Goal: Information Seeking & Learning: Learn about a topic

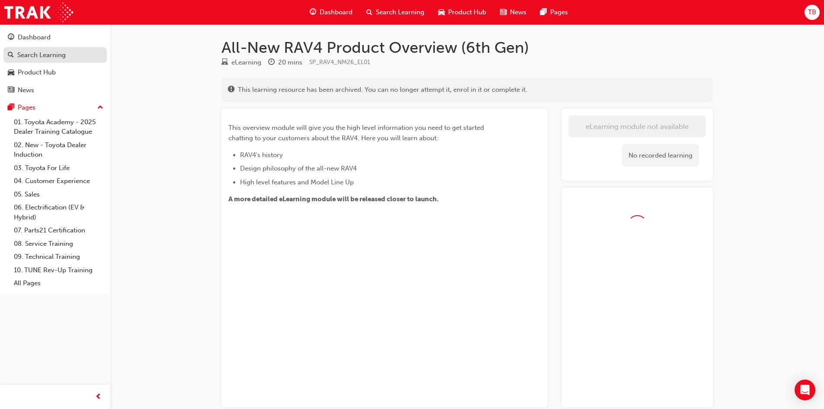
click at [54, 55] on div "Search Learning" at bounding box center [41, 55] width 48 height 10
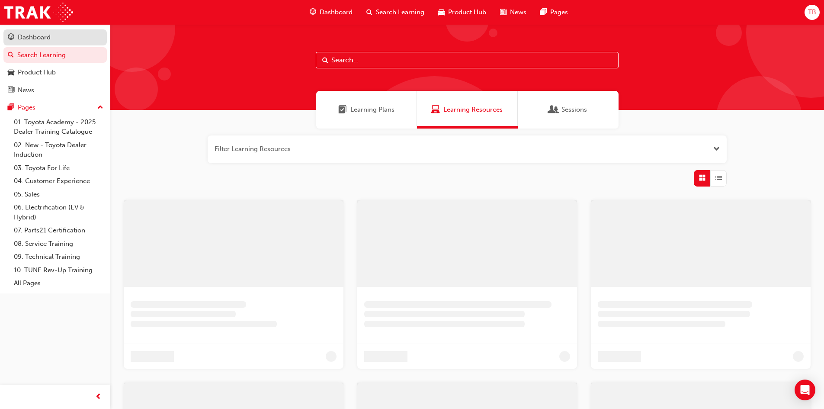
click at [82, 41] on div "Dashboard" at bounding box center [55, 37] width 95 height 11
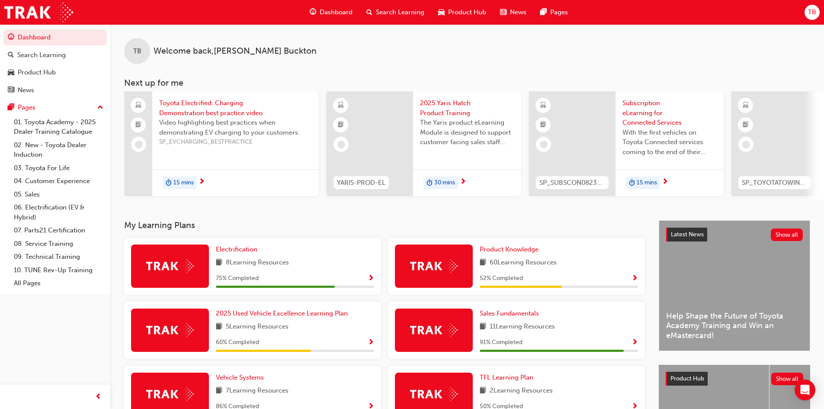
click at [346, 264] on div "8 Learning Resources" at bounding box center [295, 262] width 158 height 11
click at [363, 279] on div "75 % Completed" at bounding box center [295, 278] width 158 height 11
click at [371, 279] on span "Show Progress" at bounding box center [371, 279] width 6 height 8
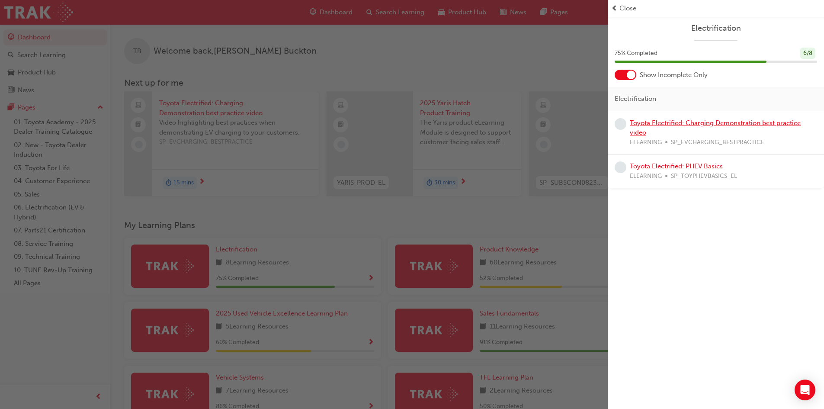
click at [671, 124] on link "Toyota Electrified: Charging Demonstration best practice video" at bounding box center [715, 128] width 171 height 18
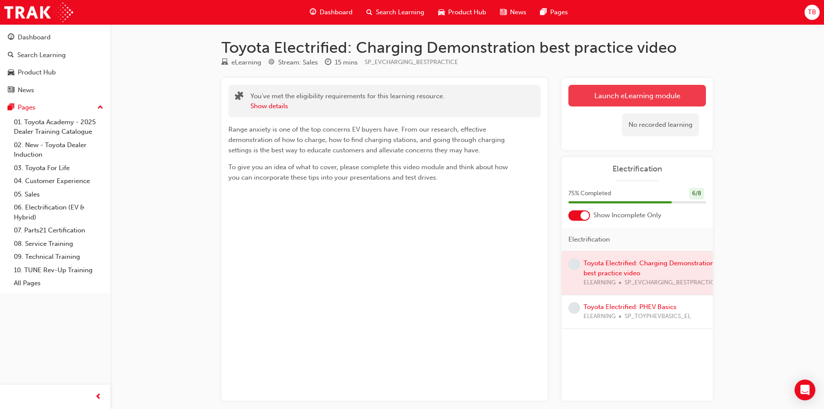
click at [636, 98] on link "Launch eLearning module" at bounding box center [637, 96] width 138 height 22
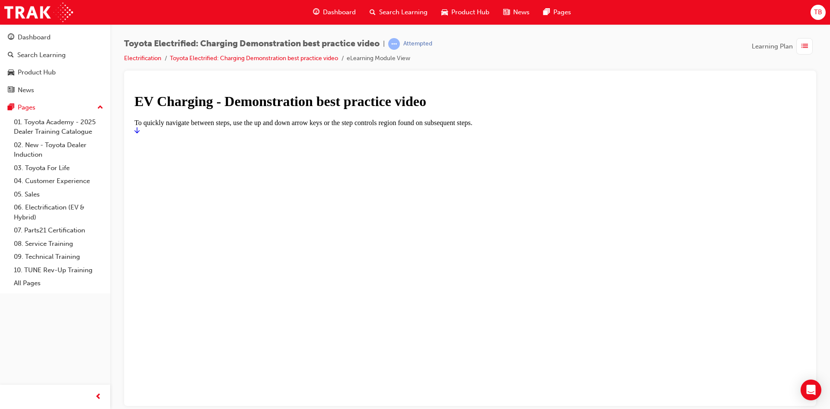
click at [140, 133] on icon "Start" at bounding box center [136, 130] width 5 height 6
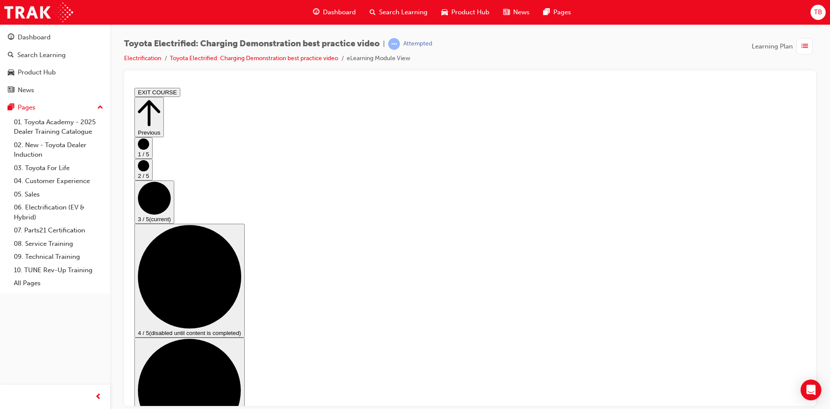
scroll to position [86, 0]
checkbox input "true"
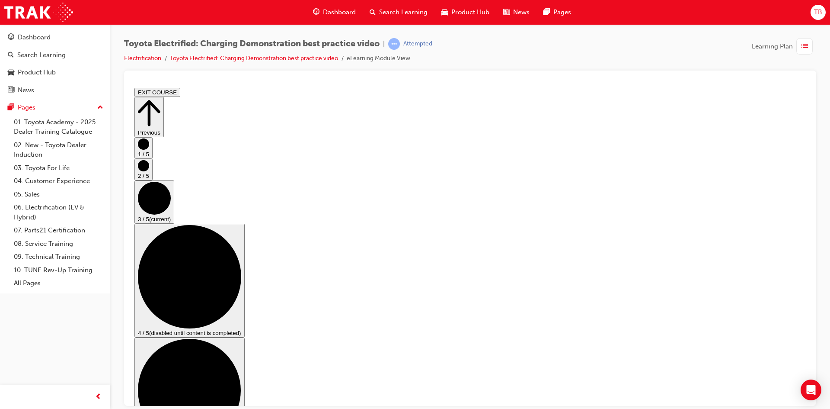
checkbox input "false"
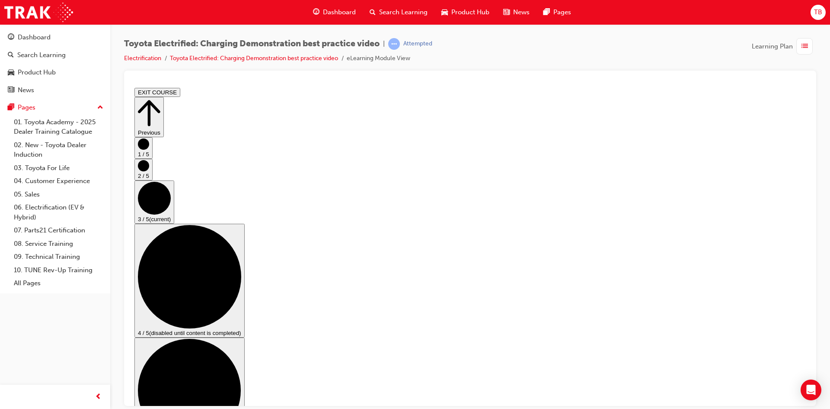
checkbox input "true"
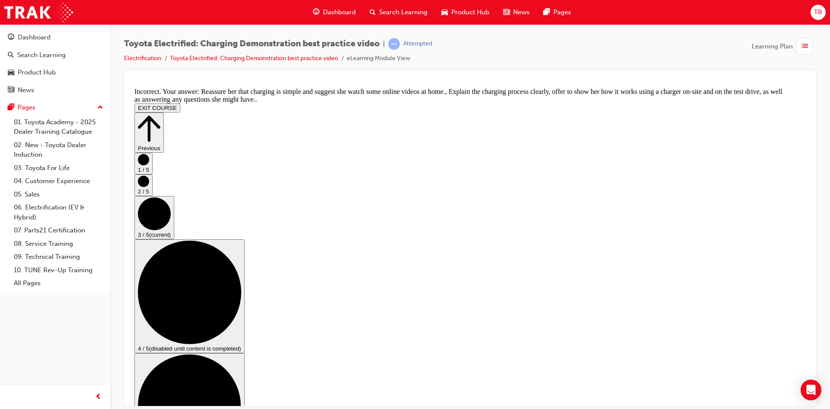
scroll to position [170, 0]
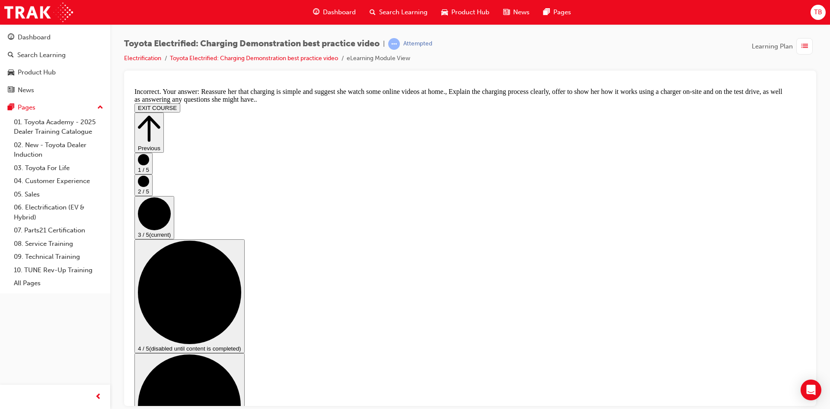
checkbox input "false"
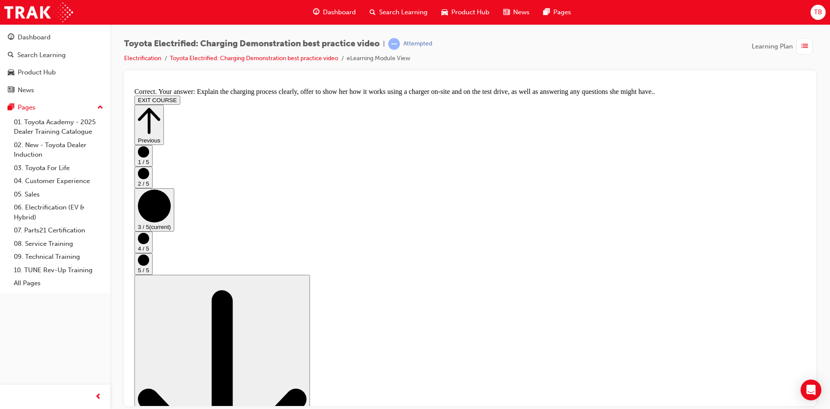
scroll to position [149, 0]
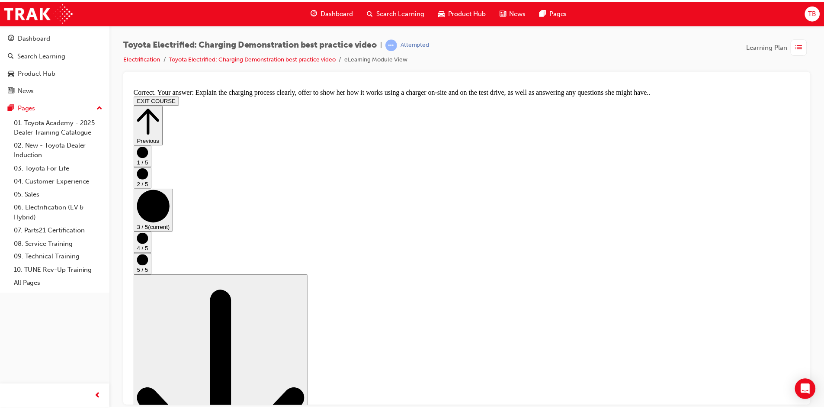
scroll to position [0, 0]
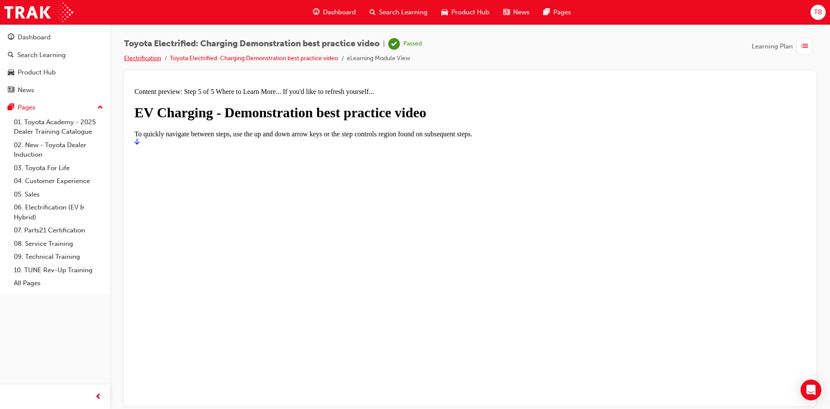
click at [140, 56] on link "Electrification" at bounding box center [142, 57] width 37 height 7
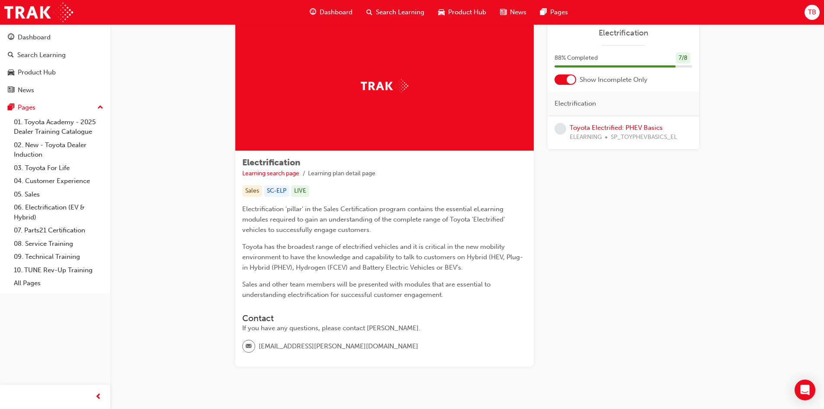
scroll to position [45, 0]
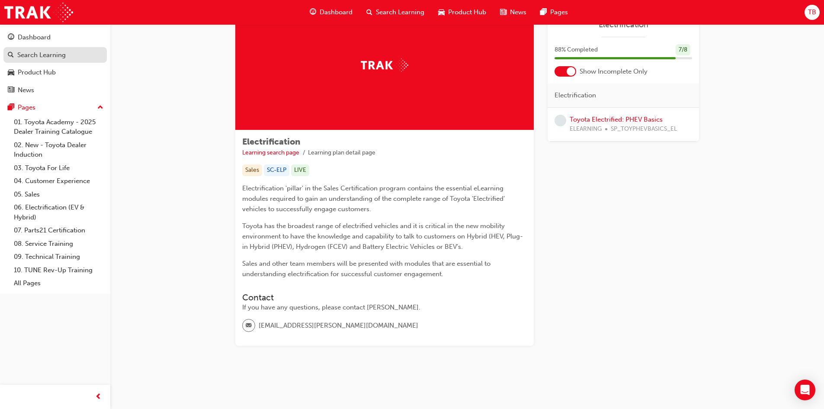
click at [52, 54] on div "Search Learning" at bounding box center [41, 55] width 48 height 10
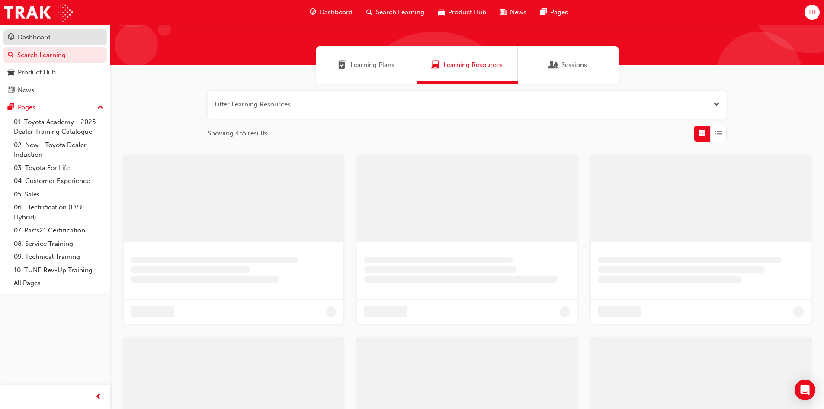
click at [53, 37] on div "Dashboard" at bounding box center [55, 37] width 95 height 11
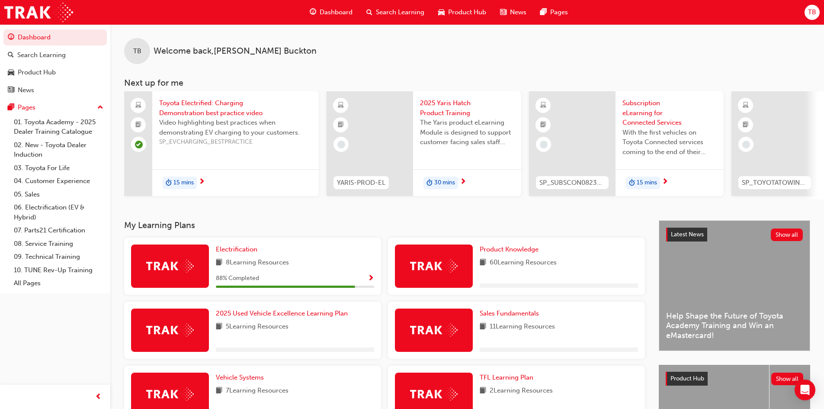
click at [371, 282] on span "Show Progress" at bounding box center [371, 279] width 6 height 8
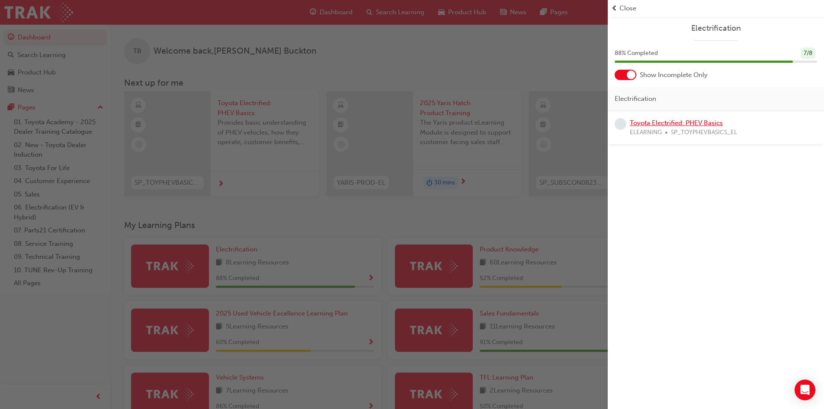
click at [714, 125] on link "Toyota Electrified: PHEV Basics" at bounding box center [676, 123] width 93 height 8
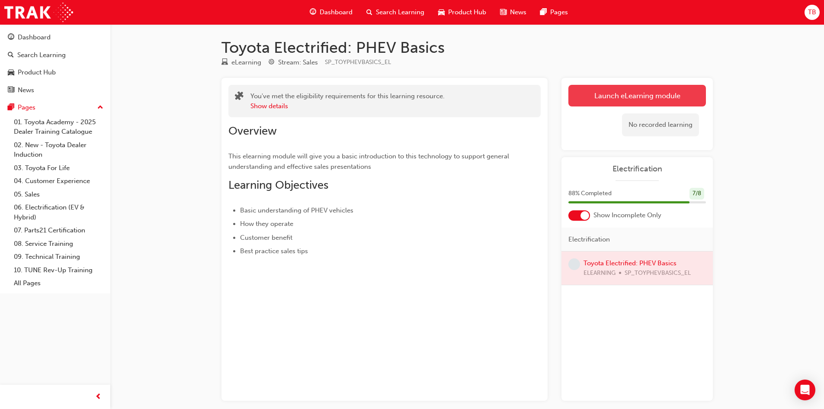
click at [610, 94] on link "Launch eLearning module" at bounding box center [637, 96] width 138 height 22
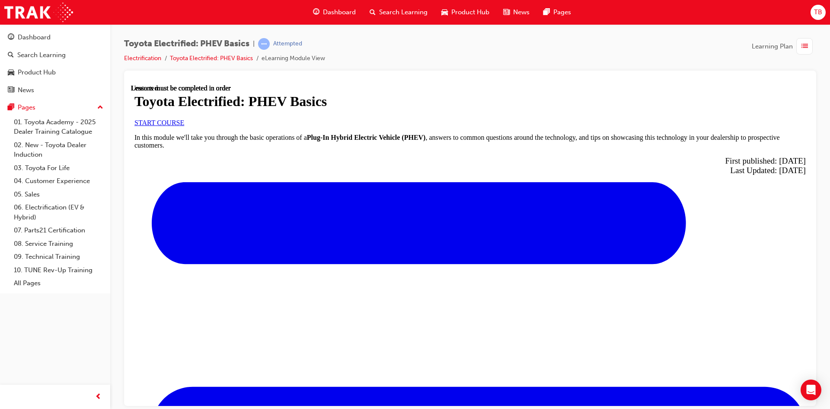
scroll to position [86, 0]
click at [184, 126] on link "START COURSE" at bounding box center [159, 121] width 50 height 7
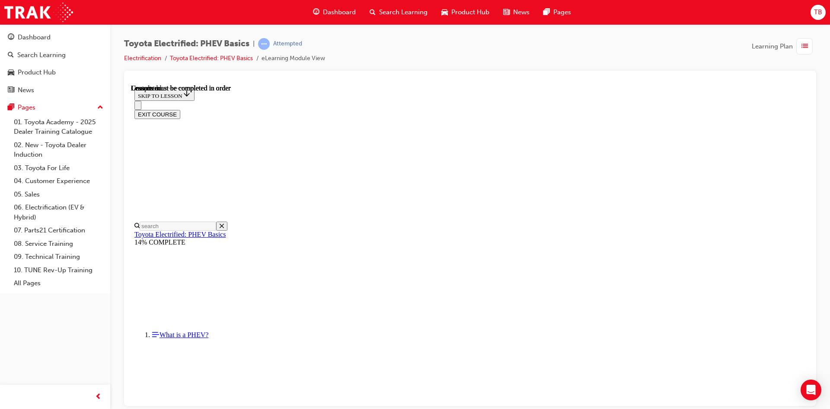
scroll to position [1154, 0]
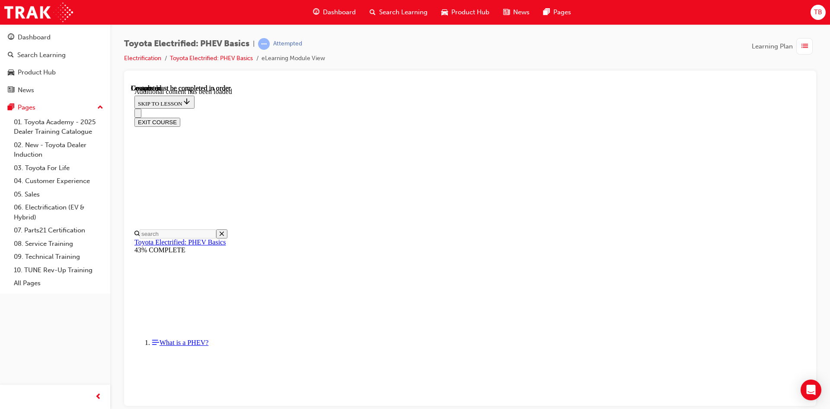
scroll to position [170, 0]
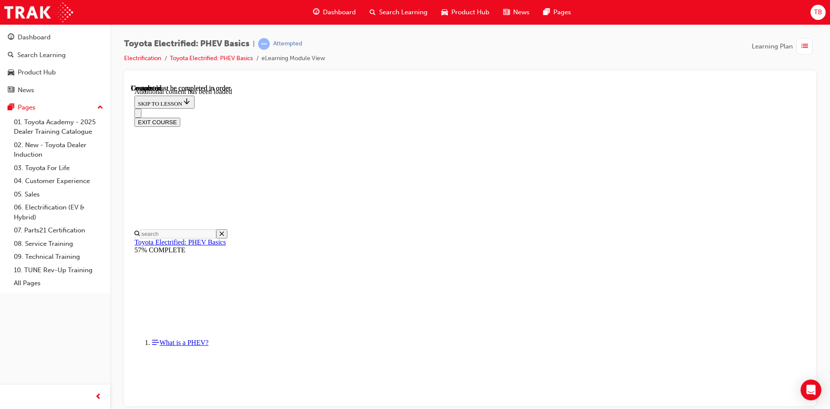
drag, startPoint x: 546, startPoint y: 368, endPoint x: 545, endPoint y: 374, distance: 5.6
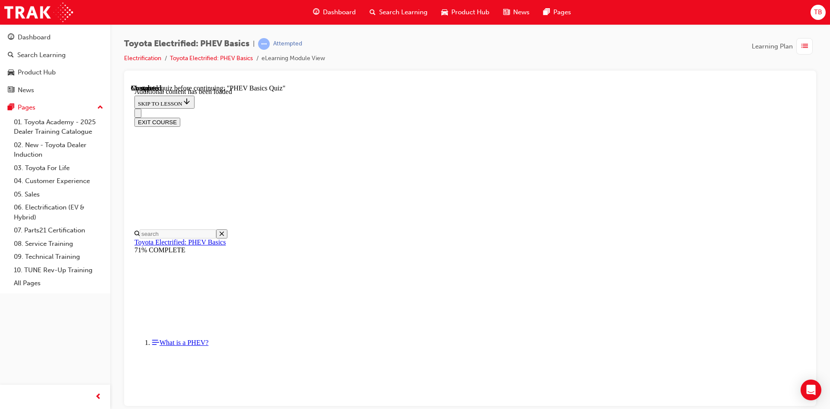
scroll to position [27, 0]
radio input "true"
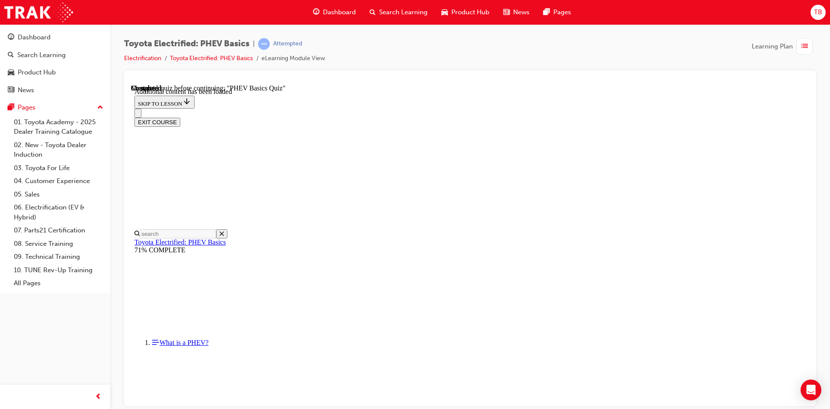
drag, startPoint x: 523, startPoint y: 356, endPoint x: 519, endPoint y: 351, distance: 6.7
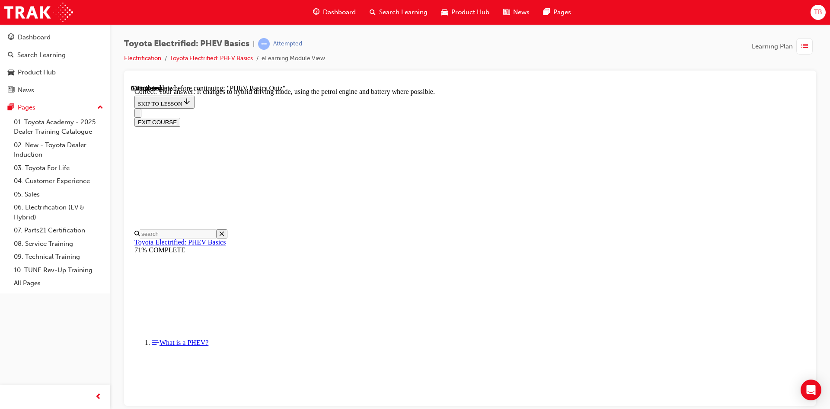
radio input "true"
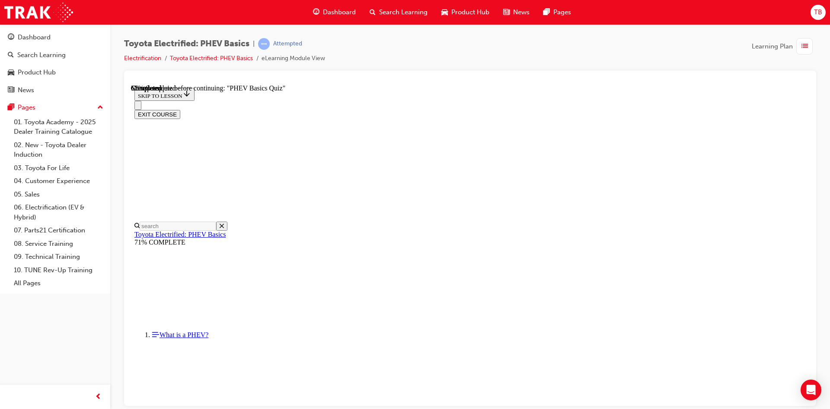
scroll to position [78, 0]
radio input "true"
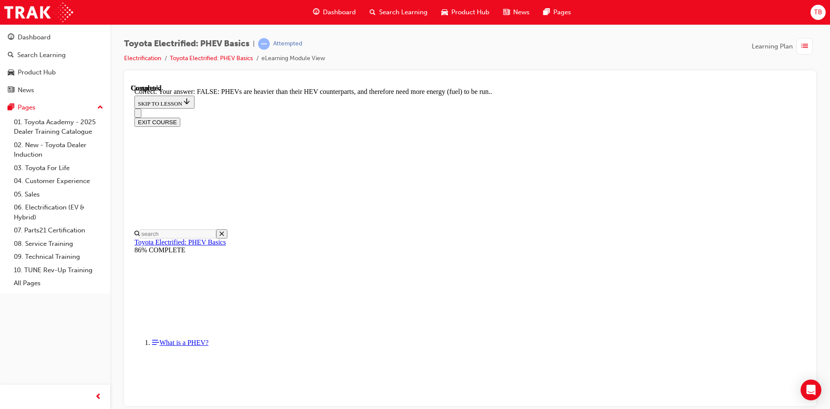
scroll to position [138, 0]
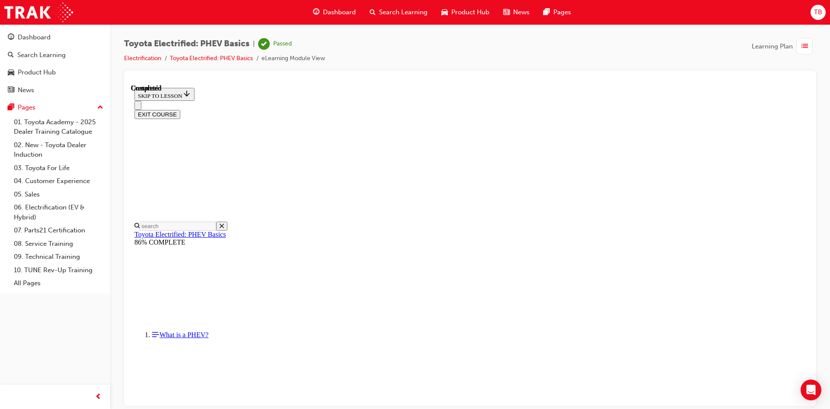
scroll to position [148, 0]
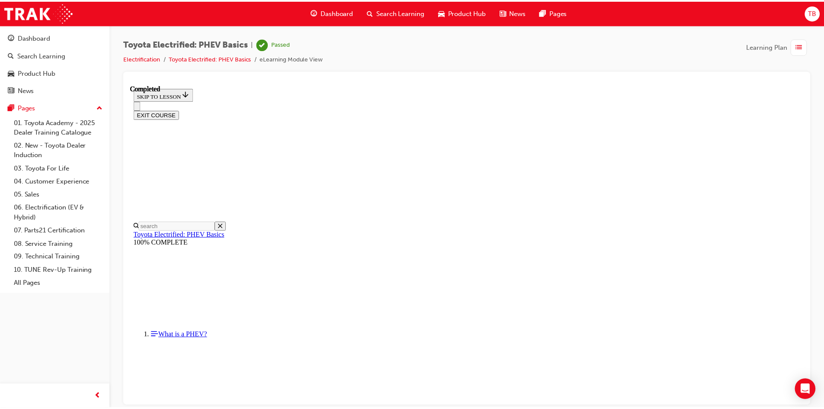
scroll to position [69, 0]
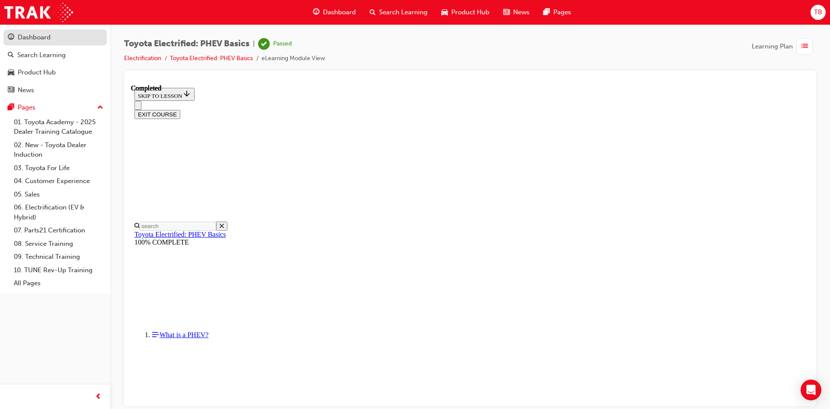
click at [63, 32] on link "Dashboard" at bounding box center [54, 37] width 103 height 16
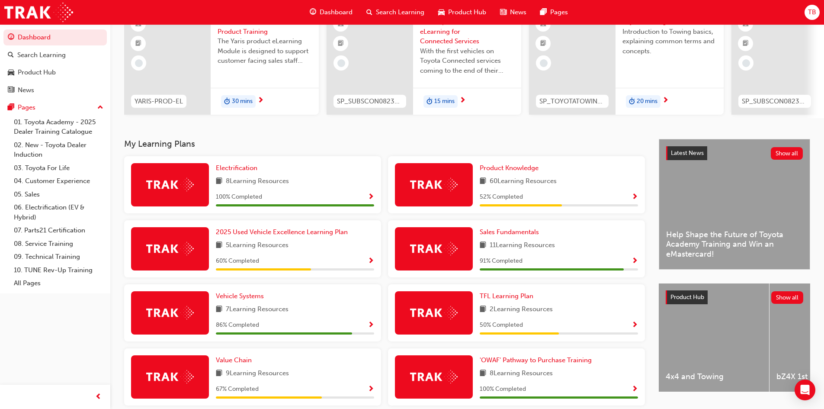
scroll to position [86, 0]
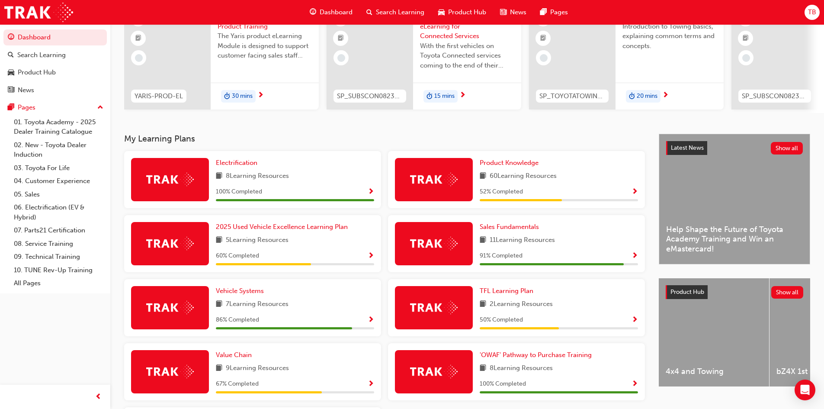
click at [372, 260] on span "Show Progress" at bounding box center [371, 256] width 6 height 8
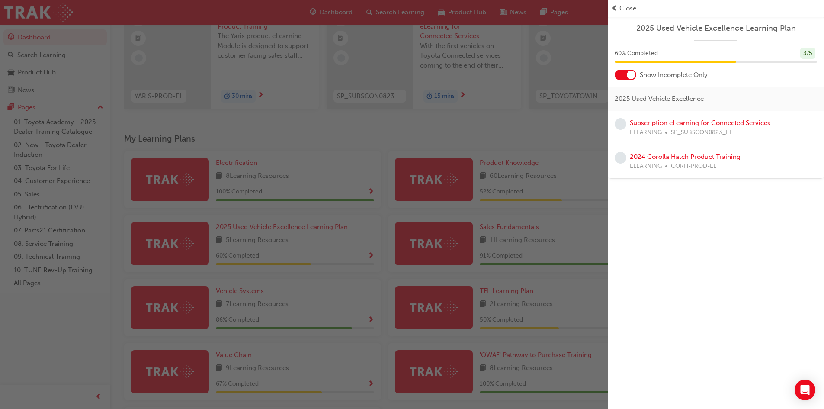
click at [722, 124] on link "Subscription eLearning for Connected Services" at bounding box center [700, 123] width 141 height 8
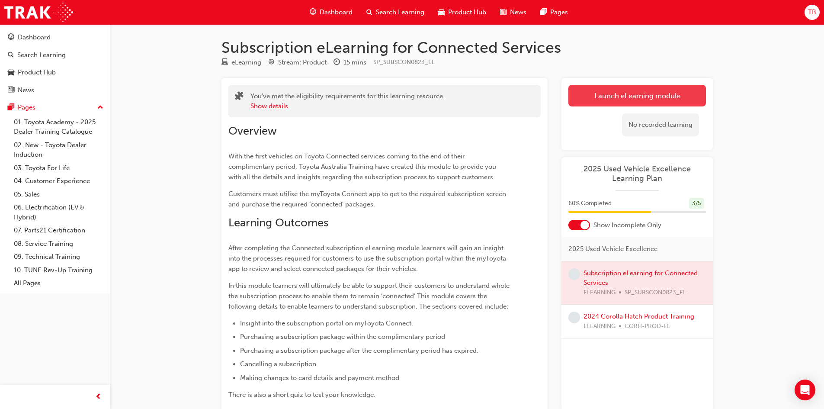
click at [624, 96] on link "Launch eLearning module" at bounding box center [637, 96] width 138 height 22
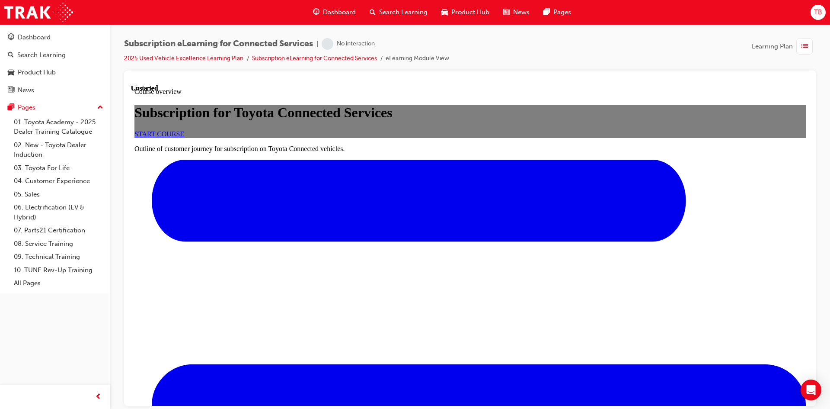
scroll to position [43, 0]
click at [184, 137] on link "START COURSE" at bounding box center [159, 133] width 50 height 7
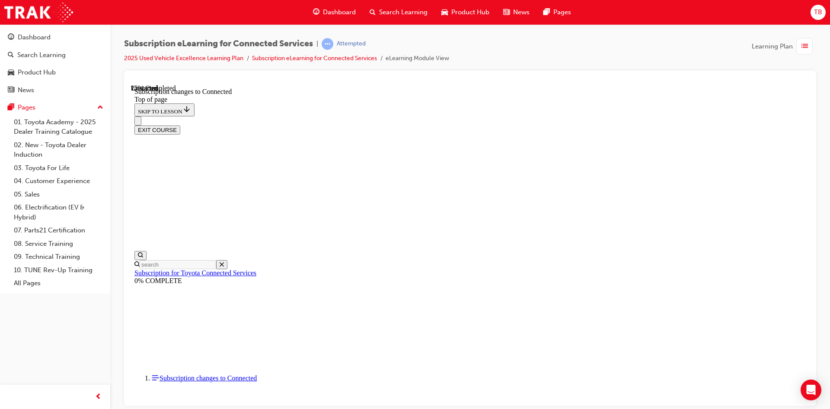
scroll to position [458, 0]
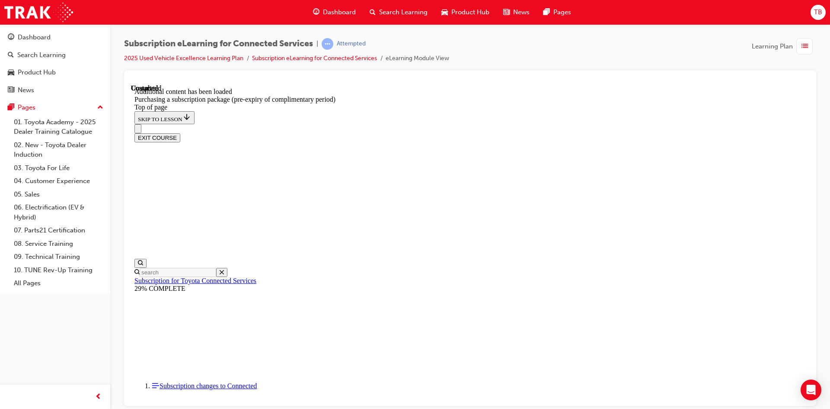
scroll to position [965, 0]
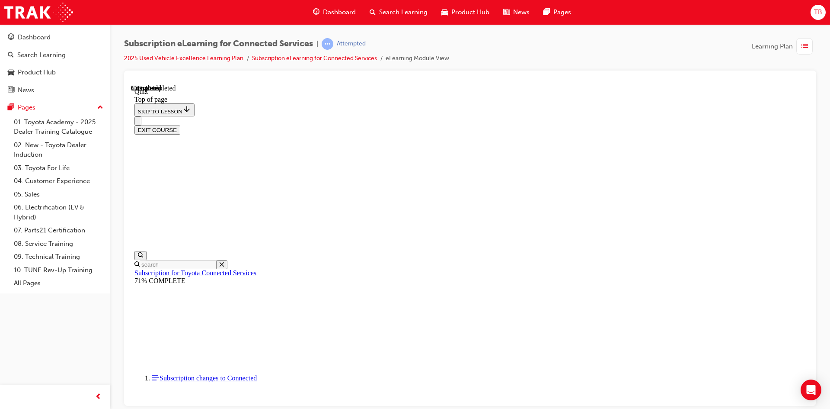
scroll to position [26, 0]
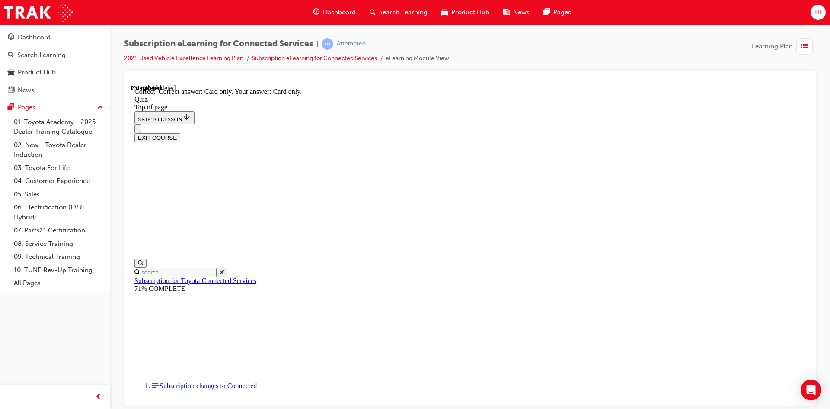
scroll to position [100, 0]
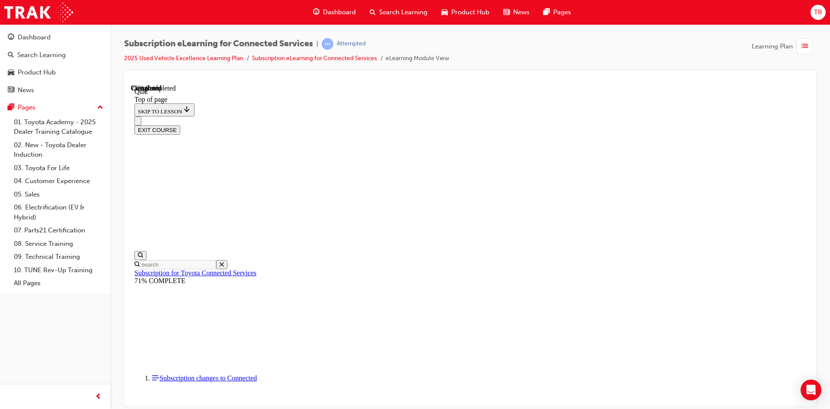
scroll to position [26, 0]
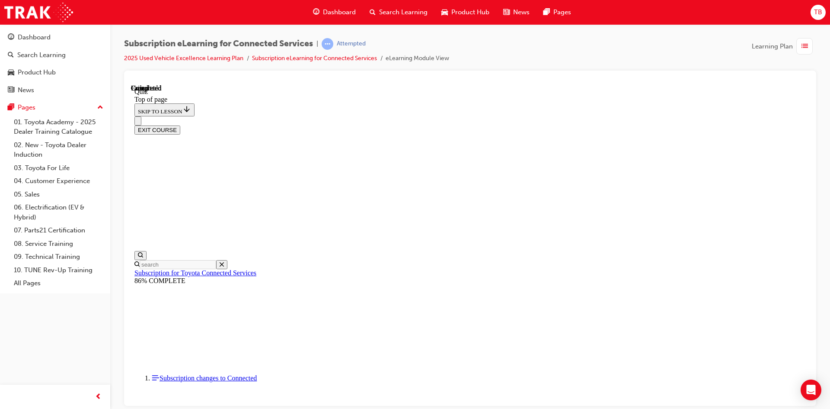
scroll to position [148, 0]
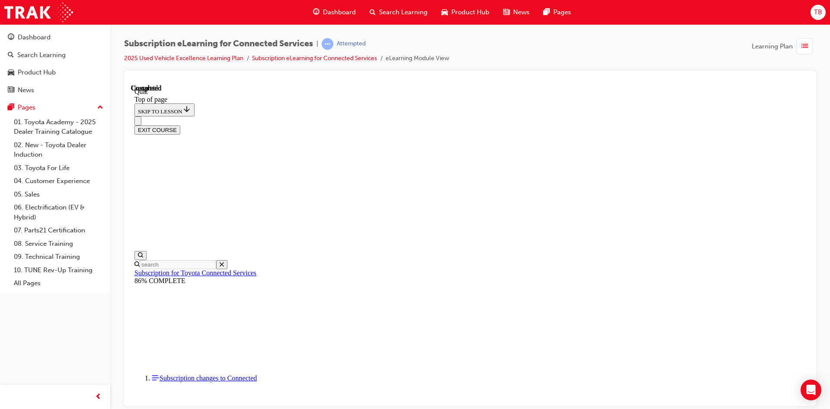
scroll to position [26, 0]
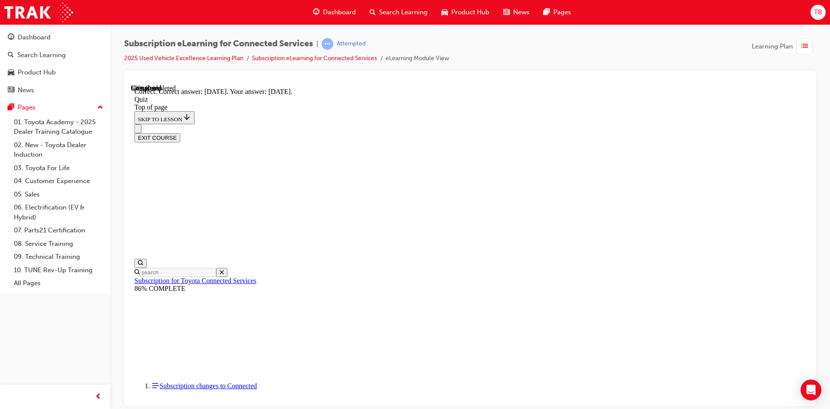
scroll to position [26, 0]
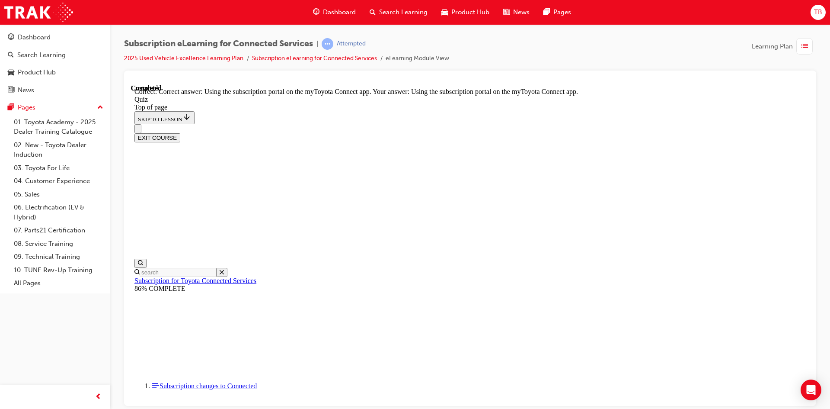
scroll to position [100, 0]
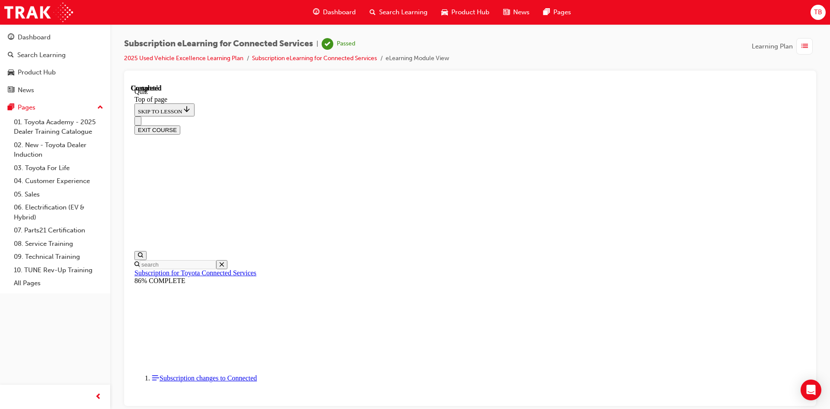
scroll to position [148, 0]
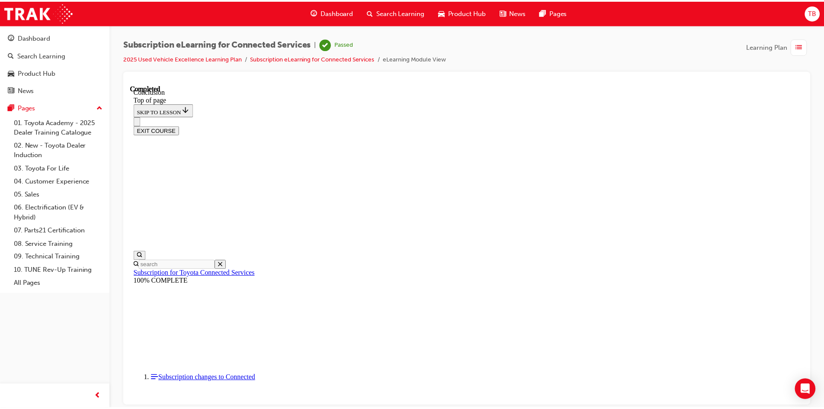
scroll to position [265, 0]
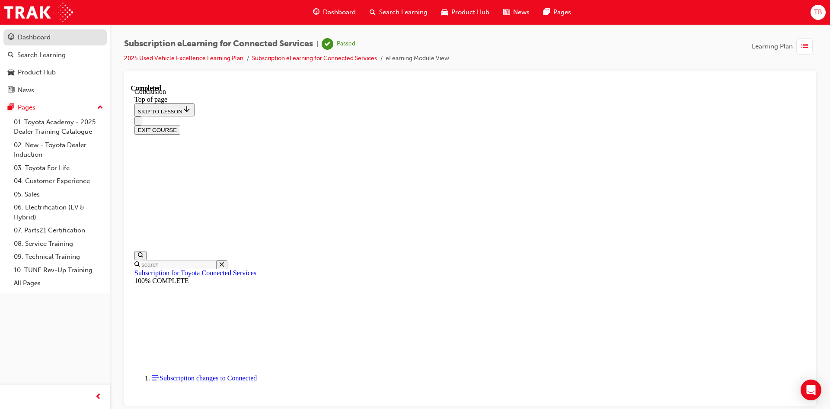
click at [56, 38] on div "Dashboard" at bounding box center [55, 37] width 95 height 11
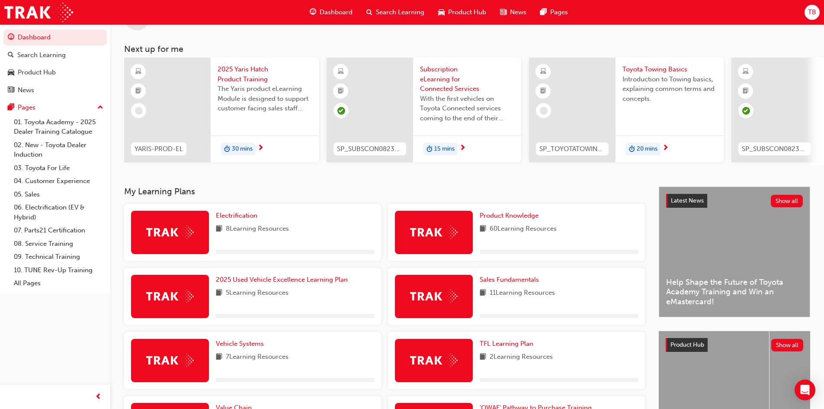
scroll to position [86, 0]
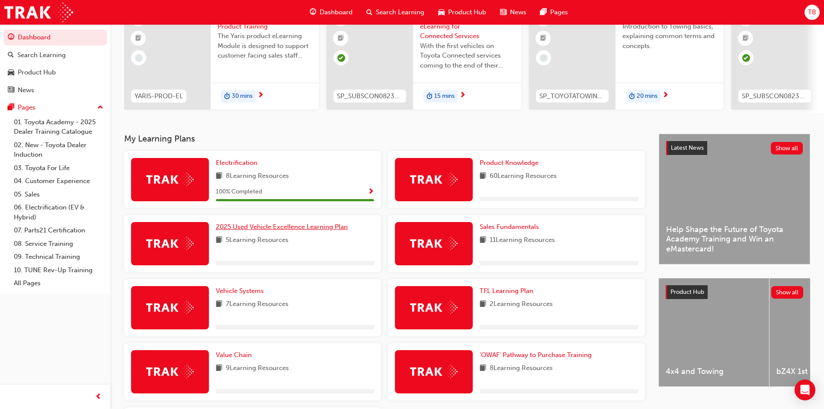
click at [327, 228] on span "2025 Used Vehicle Excellence Learning Plan" at bounding box center [282, 227] width 132 height 8
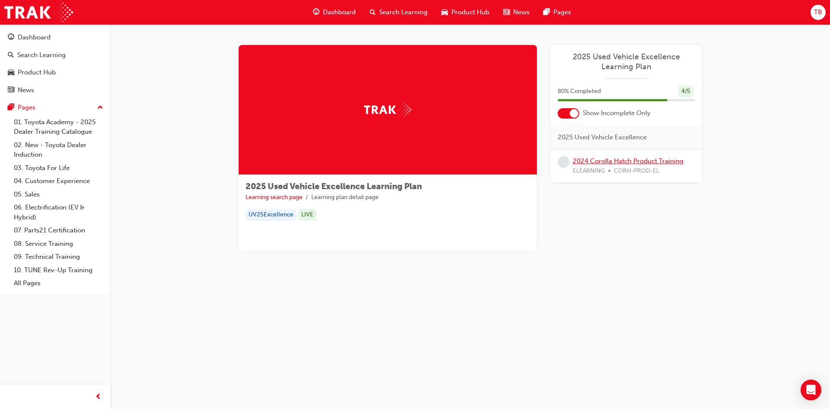
click at [599, 164] on link "2024 Corolla Hatch Product Training" at bounding box center [628, 161] width 111 height 8
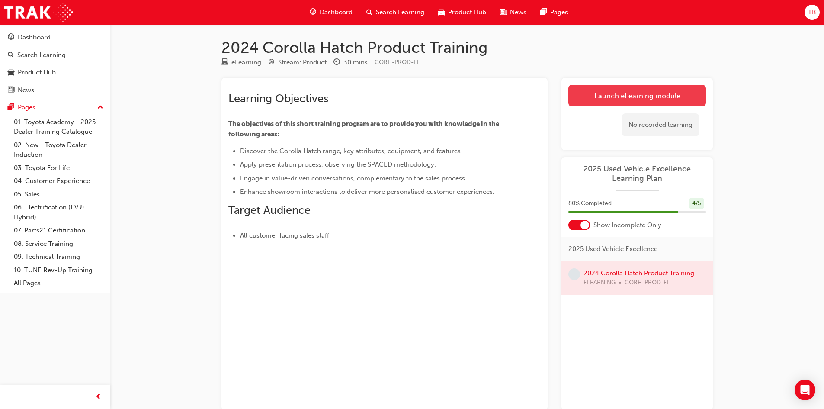
click at [651, 90] on link "Launch eLearning module" at bounding box center [637, 96] width 138 height 22
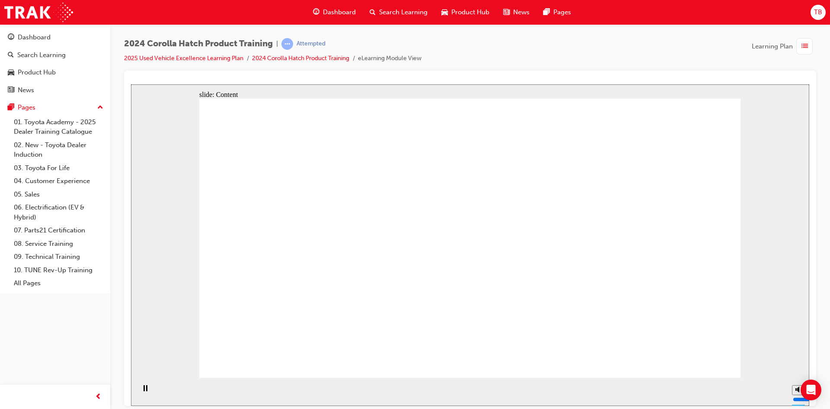
drag, startPoint x: 290, startPoint y: 231, endPoint x: 317, endPoint y: 236, distance: 27.0
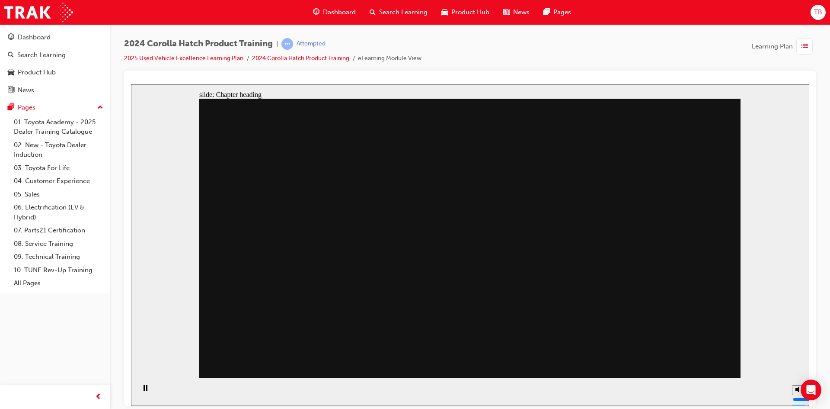
click at [742, 352] on div "slide: Chapter heading Technology and Connectivity arrow_red.png BACK NEXT BACK…" at bounding box center [470, 244] width 679 height 321
drag, startPoint x: 434, startPoint y: 200, endPoint x: 448, endPoint y: 255, distance: 56.9
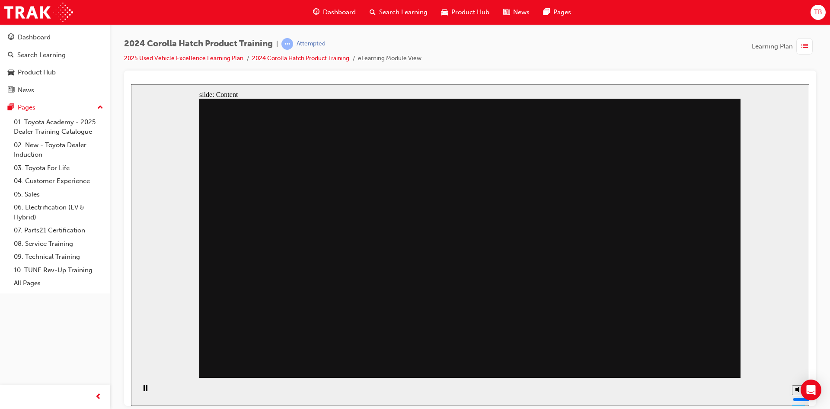
drag, startPoint x: 580, startPoint y: 185, endPoint x: 584, endPoint y: 248, distance: 63.3
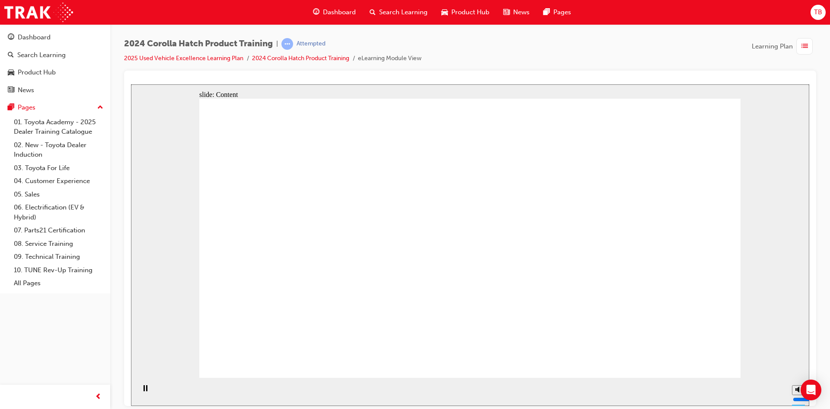
radio input "true"
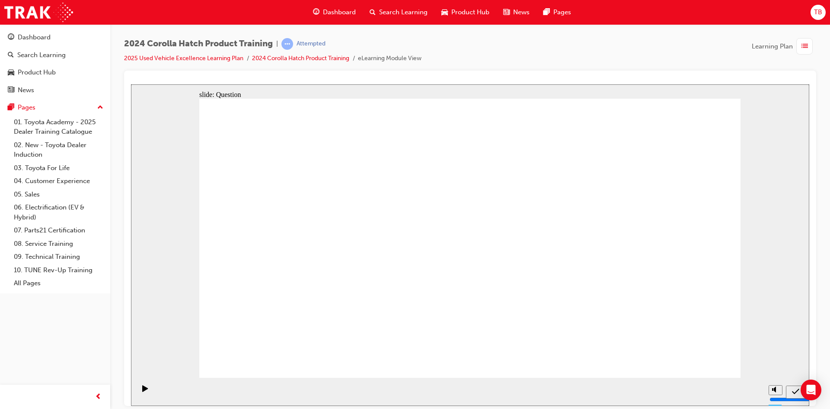
radio input "true"
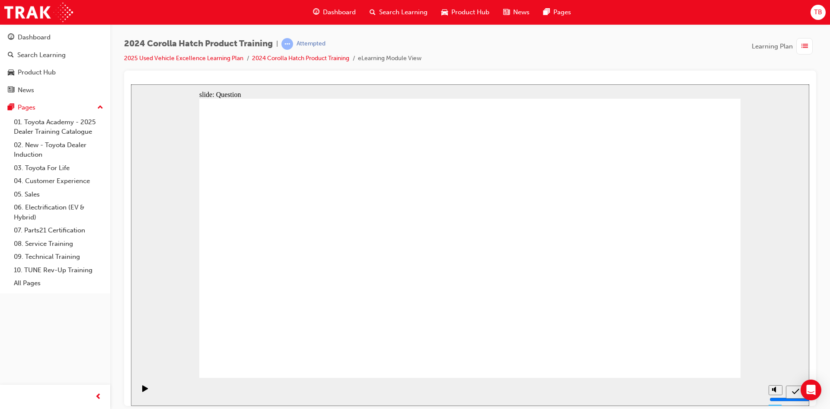
radio input "true"
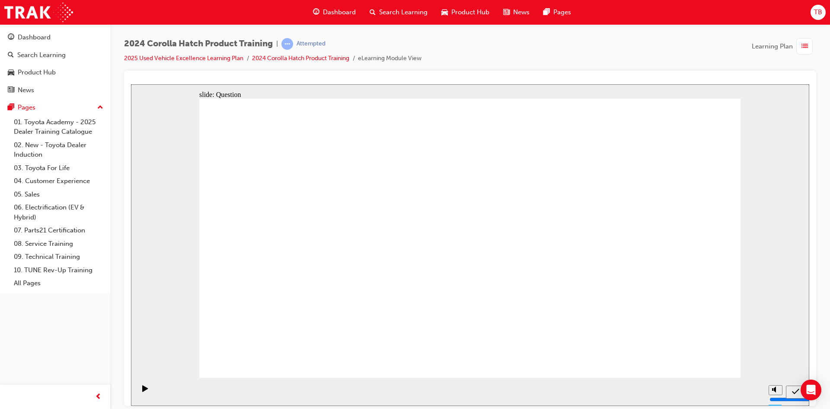
radio input "true"
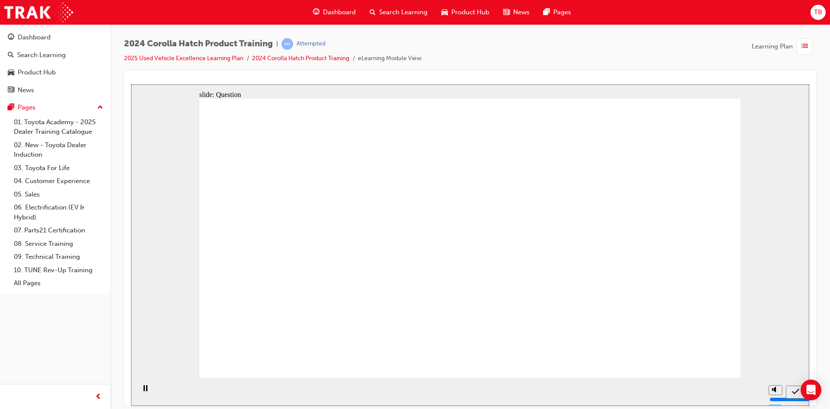
drag, startPoint x: 390, startPoint y: 229, endPoint x: 301, endPoint y: 308, distance: 118.2
drag, startPoint x: 573, startPoint y: 220, endPoint x: 485, endPoint y: 298, distance: 117.3
drag, startPoint x: 300, startPoint y: 235, endPoint x: 401, endPoint y: 320, distance: 132.6
drag, startPoint x: 479, startPoint y: 237, endPoint x: 566, endPoint y: 312, distance: 114.7
drag, startPoint x: 641, startPoint y: 241, endPoint x: 642, endPoint y: 319, distance: 77.8
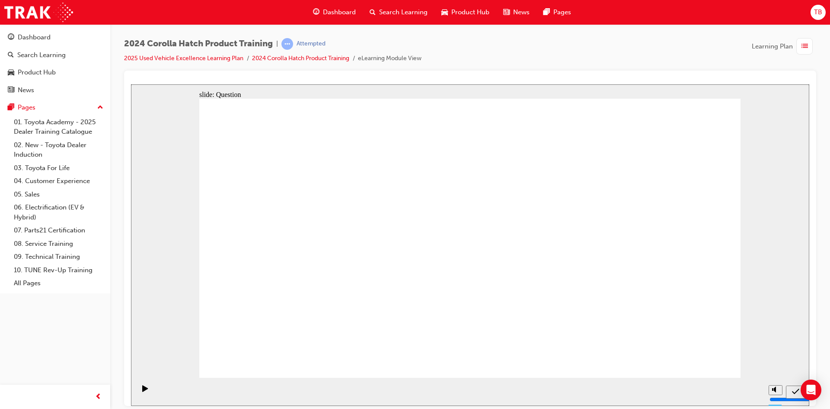
radio input "true"
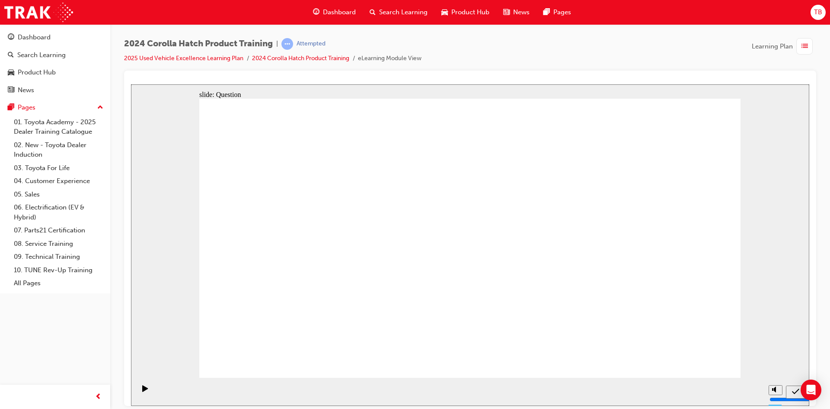
radio input "true"
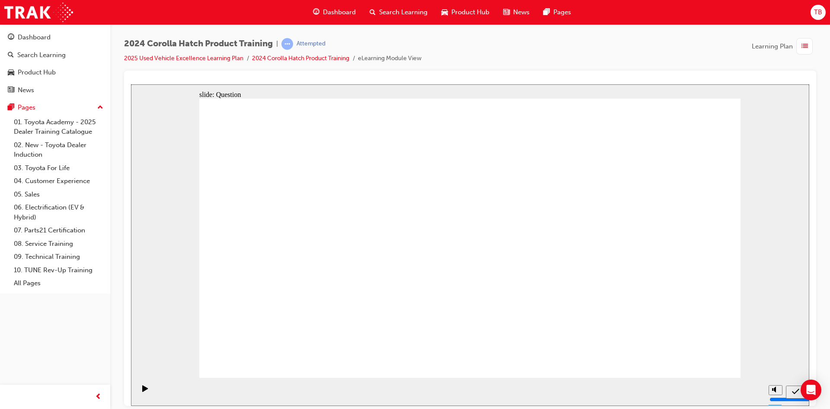
radio input "true"
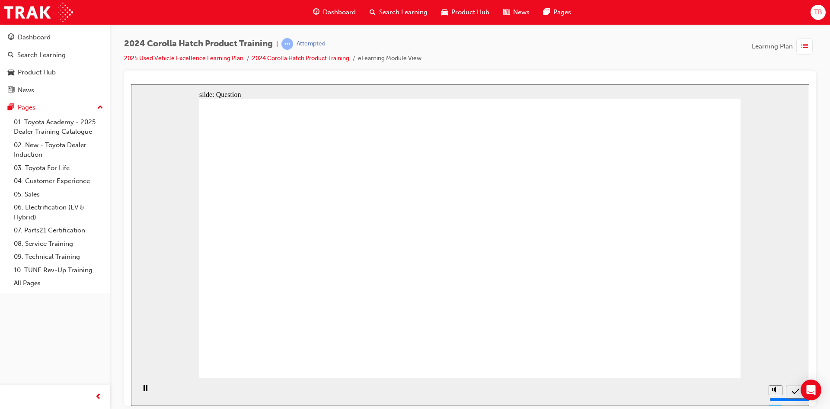
radio input "true"
drag, startPoint x: 400, startPoint y: 230, endPoint x: 321, endPoint y: 304, distance: 108.3
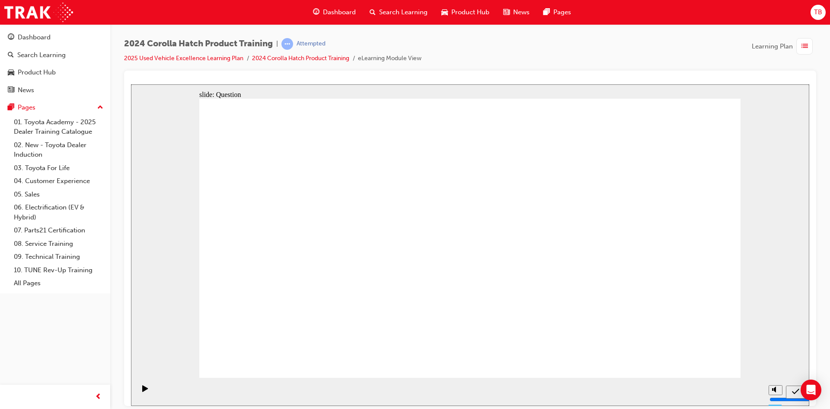
drag, startPoint x: 508, startPoint y: 246, endPoint x: 400, endPoint y: 296, distance: 119.2
drag, startPoint x: 463, startPoint y: 225, endPoint x: 551, endPoint y: 300, distance: 114.7
drag, startPoint x: 279, startPoint y: 230, endPoint x: 467, endPoint y: 294, distance: 198.0
drag, startPoint x: 635, startPoint y: 231, endPoint x: 650, endPoint y: 308, distance: 79.1
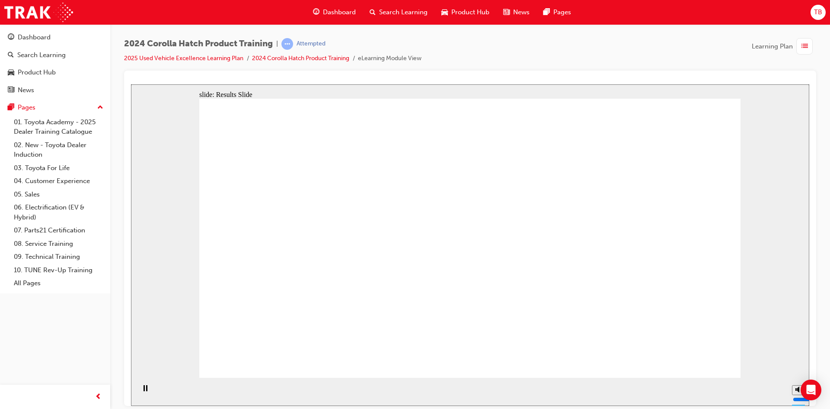
radio input "true"
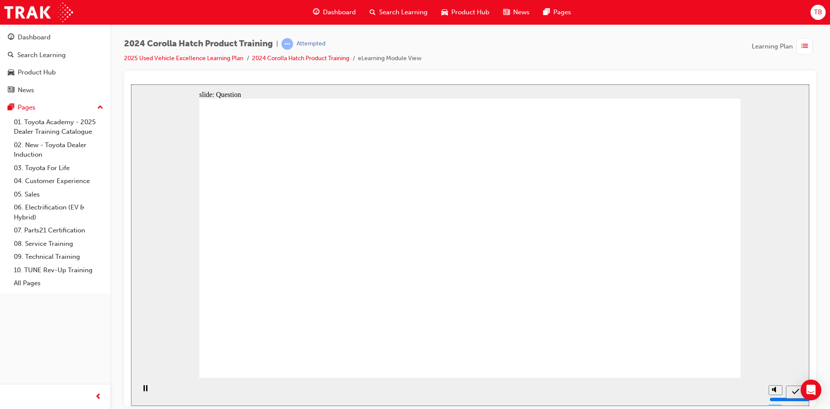
radio input "true"
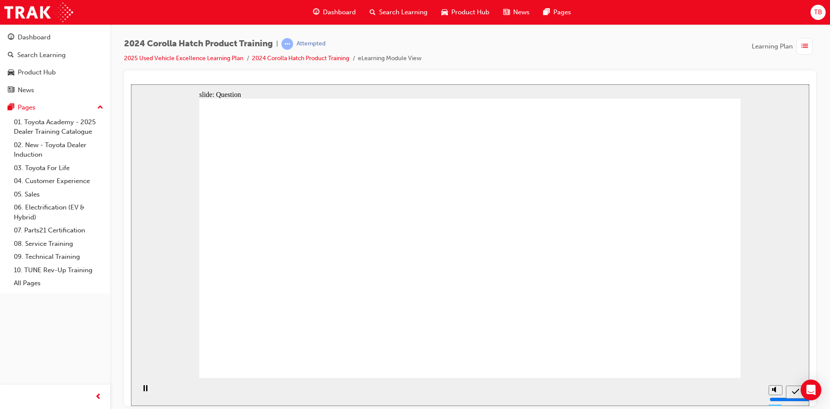
radio input "true"
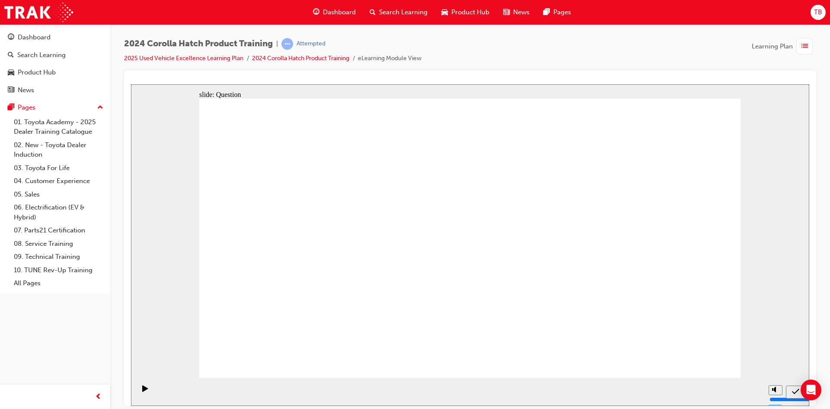
drag, startPoint x: 396, startPoint y: 220, endPoint x: 309, endPoint y: 303, distance: 119.6
drag, startPoint x: 295, startPoint y: 228, endPoint x: 384, endPoint y: 307, distance: 117.9
drag, startPoint x: 557, startPoint y: 239, endPoint x: 472, endPoint y: 320, distance: 117.8
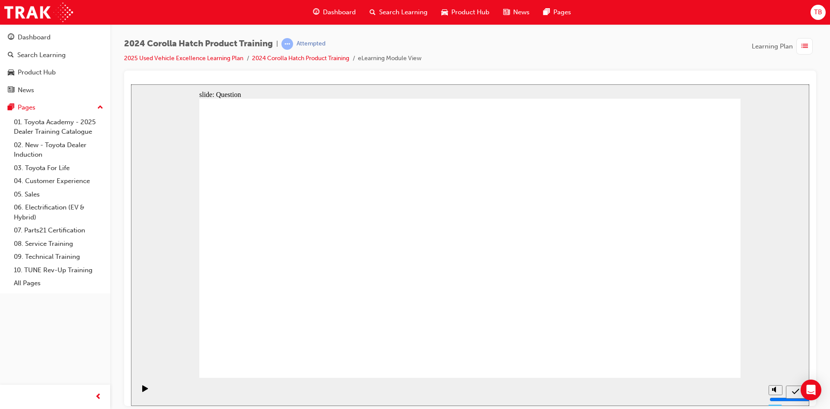
drag, startPoint x: 499, startPoint y: 256, endPoint x: 578, endPoint y: 311, distance: 96.3
drag, startPoint x: 648, startPoint y: 239, endPoint x: 652, endPoint y: 326, distance: 86.6
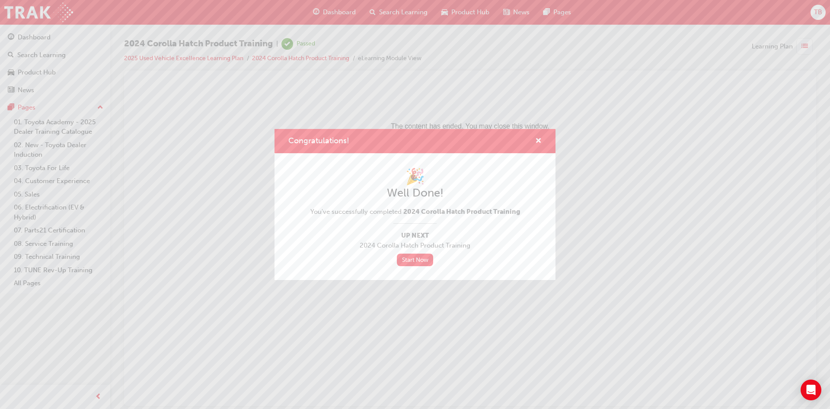
click at [543, 137] on div "Congratulations!" at bounding box center [415, 141] width 281 height 25
click at [537, 138] on span "cross-icon" at bounding box center [538, 142] width 6 height 8
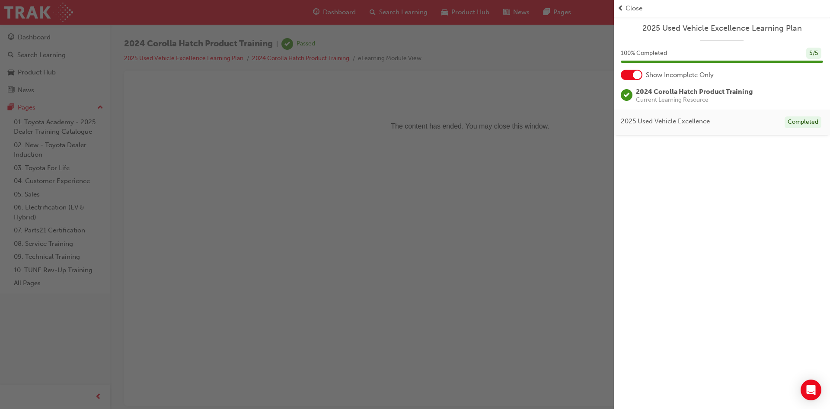
click at [632, 5] on span "Close" at bounding box center [634, 8] width 17 height 10
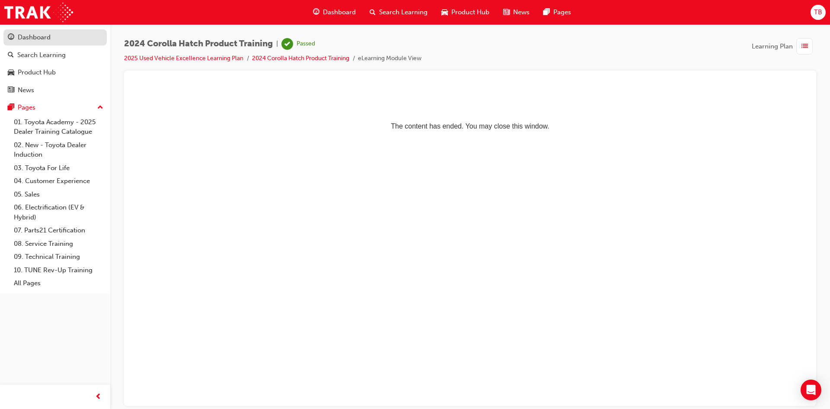
click at [71, 38] on div "Dashboard" at bounding box center [55, 37] width 95 height 11
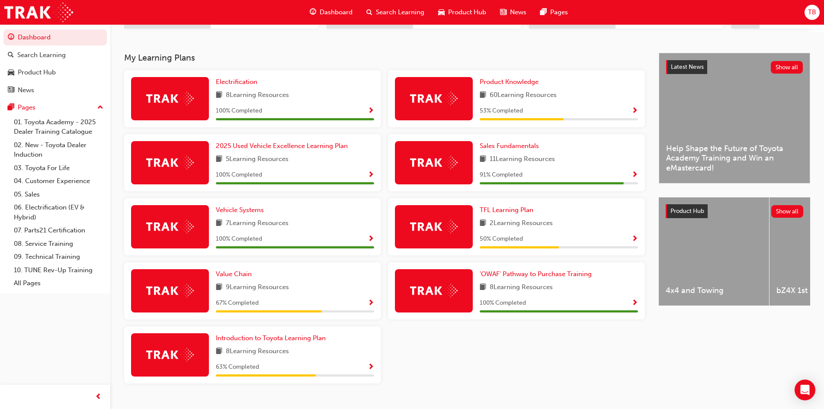
scroll to position [173, 0]
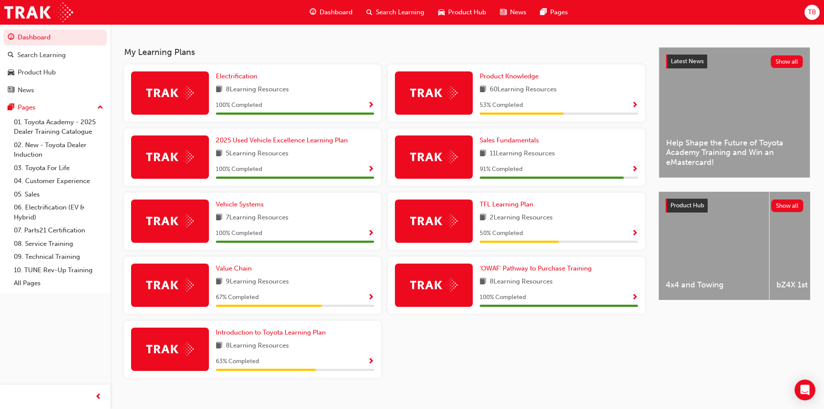
click at [633, 236] on span "Show Progress" at bounding box center [634, 234] width 6 height 8
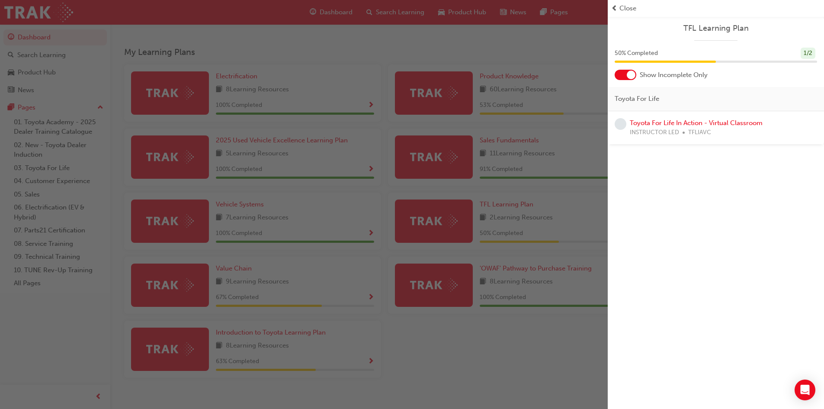
click at [565, 198] on div "button" at bounding box center [304, 204] width 608 height 409
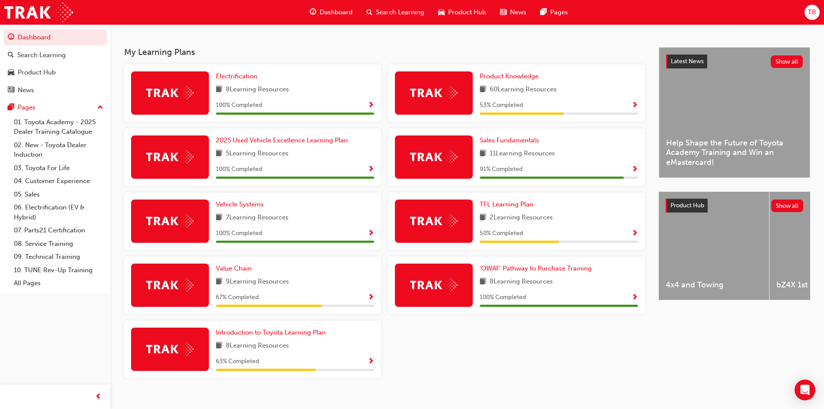
click at [374, 362] on span "Show Progress" at bounding box center [371, 362] width 6 height 8
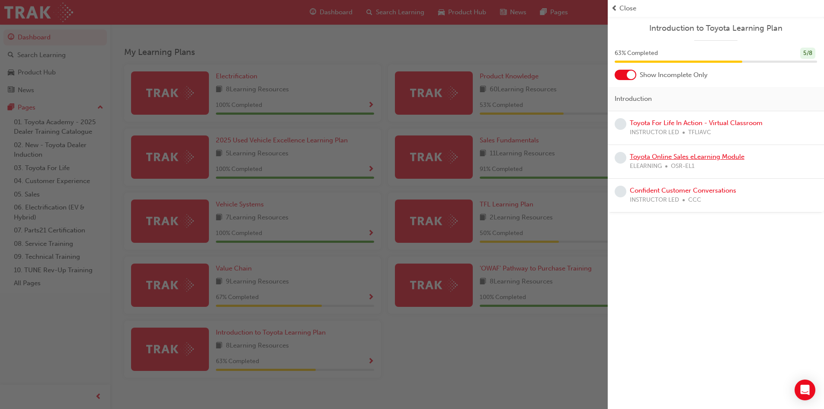
click at [717, 158] on link "Toyota Online Sales eLearning Module" at bounding box center [687, 157] width 115 height 8
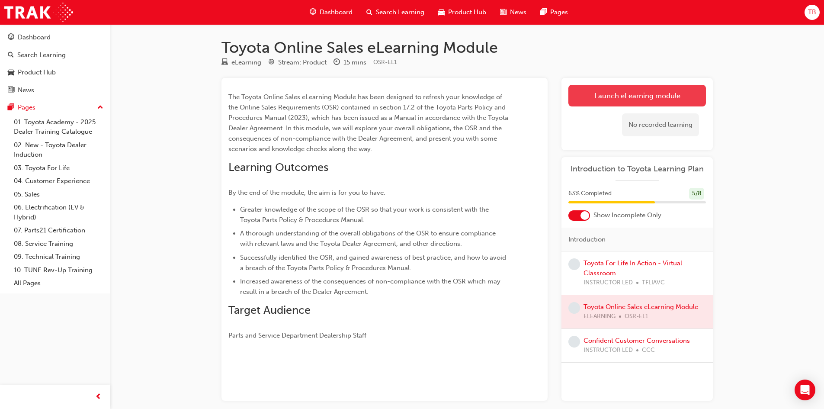
click at [643, 101] on link "Launch eLearning module" at bounding box center [637, 96] width 138 height 22
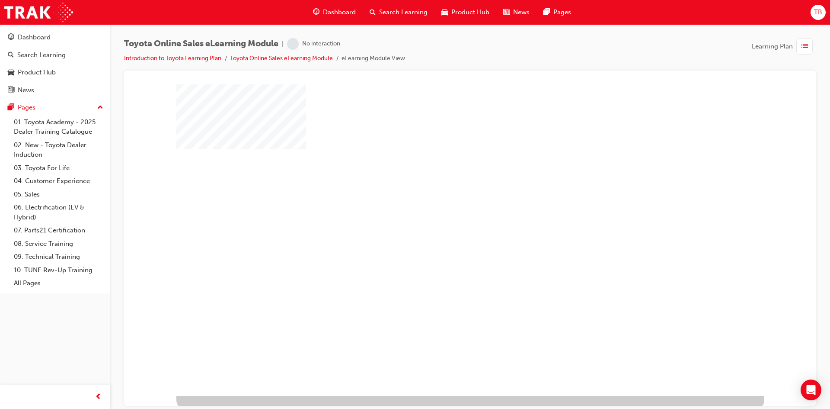
click at [445, 215] on div "play" at bounding box center [445, 215] width 0 height 0
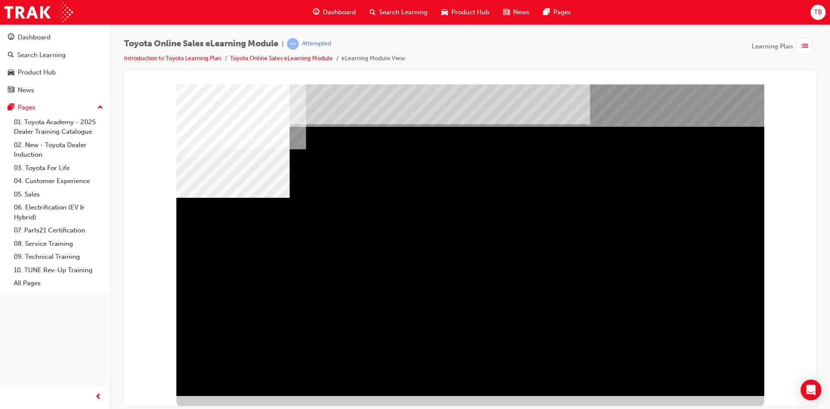
drag, startPoint x: 521, startPoint y: 241, endPoint x: 584, endPoint y: 242, distance: 63.1
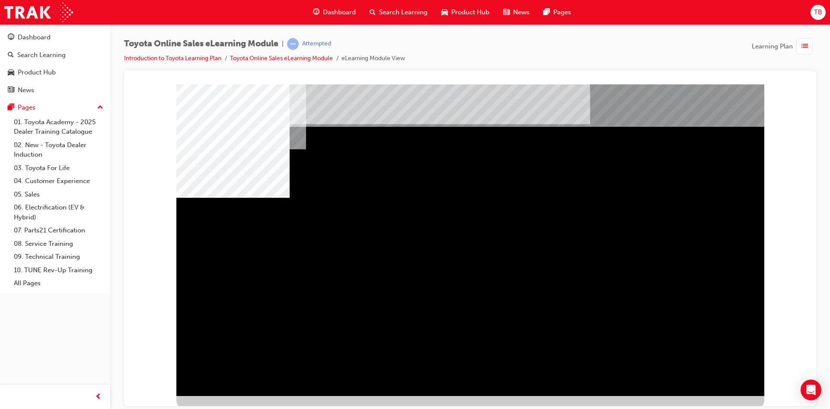
drag, startPoint x: 642, startPoint y: 247, endPoint x: 678, endPoint y: 281, distance: 49.0
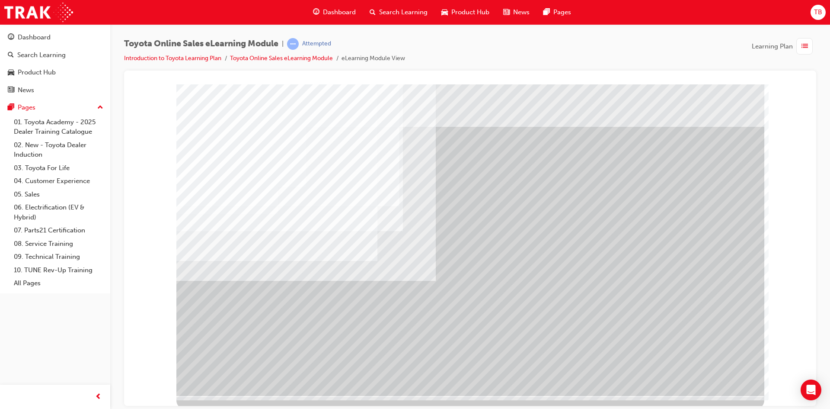
drag, startPoint x: 554, startPoint y: 169, endPoint x: 535, endPoint y: 227, distance: 60.9
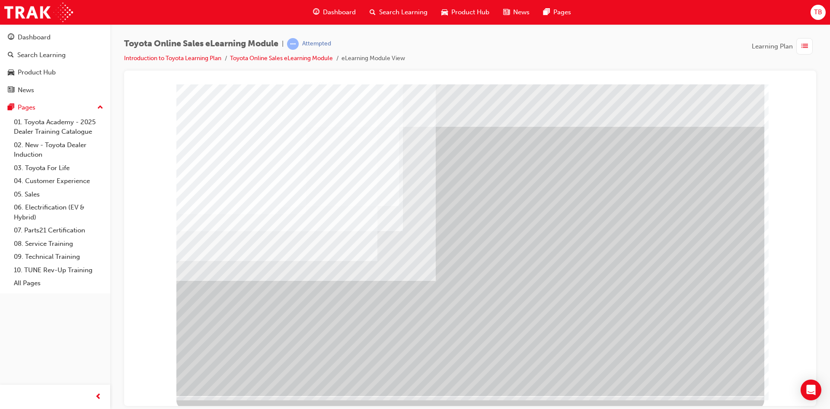
drag, startPoint x: 731, startPoint y: 383, endPoint x: 719, endPoint y: 379, distance: 12.6
click at [730, 382] on div "multistate" at bounding box center [470, 239] width 588 height 311
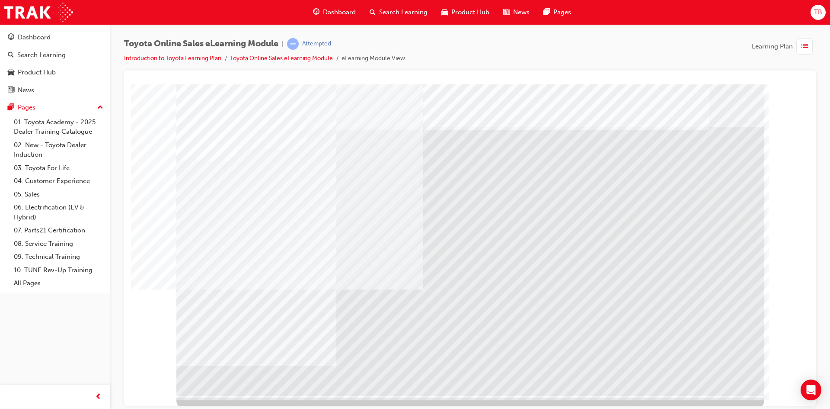
drag, startPoint x: 291, startPoint y: 292, endPoint x: 311, endPoint y: 293, distance: 20.3
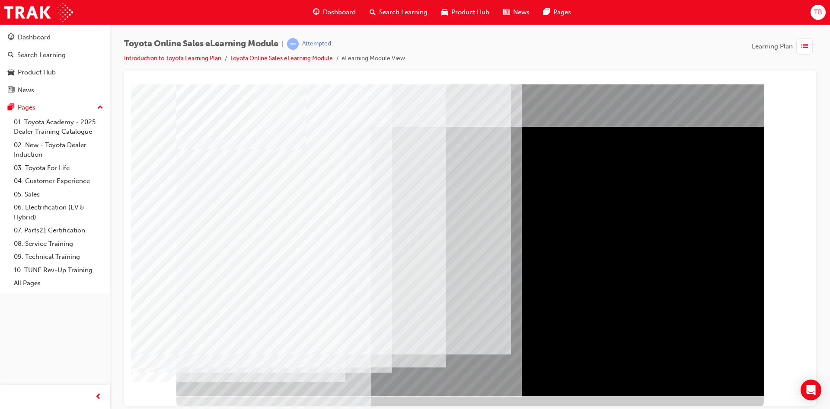
drag, startPoint x: 215, startPoint y: 188, endPoint x: 218, endPoint y: 199, distance: 11.1
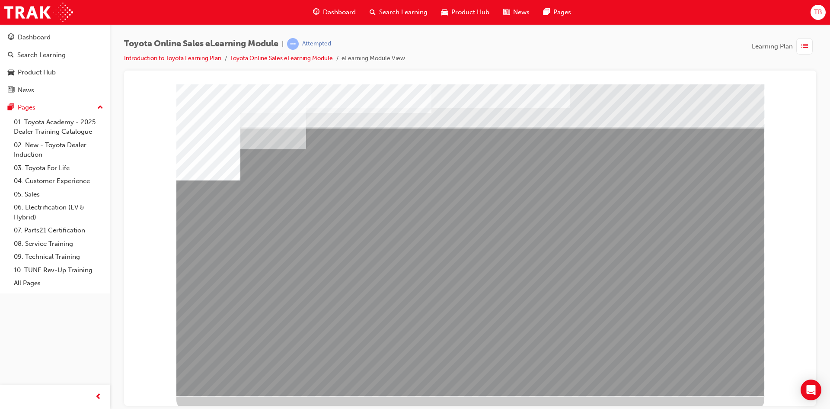
drag, startPoint x: 446, startPoint y: 303, endPoint x: 469, endPoint y: 304, distance: 22.9
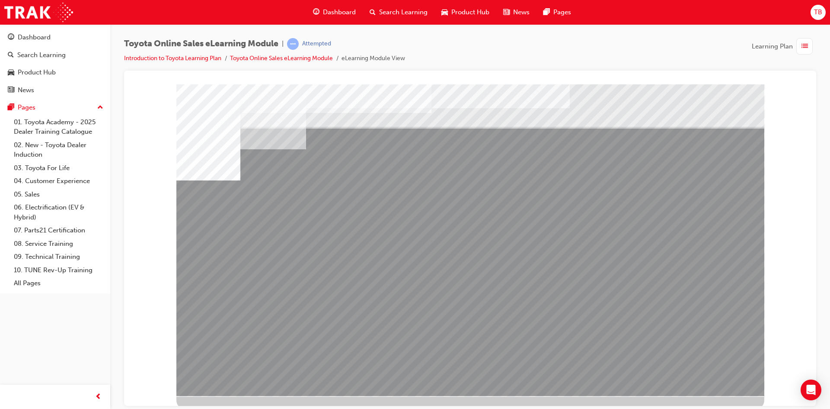
drag, startPoint x: 496, startPoint y: 305, endPoint x: 511, endPoint y: 306, distance: 15.2
drag, startPoint x: 565, startPoint y: 299, endPoint x: 579, endPoint y: 299, distance: 13.8
drag, startPoint x: 624, startPoint y: 305, endPoint x: 645, endPoint y: 307, distance: 20.4
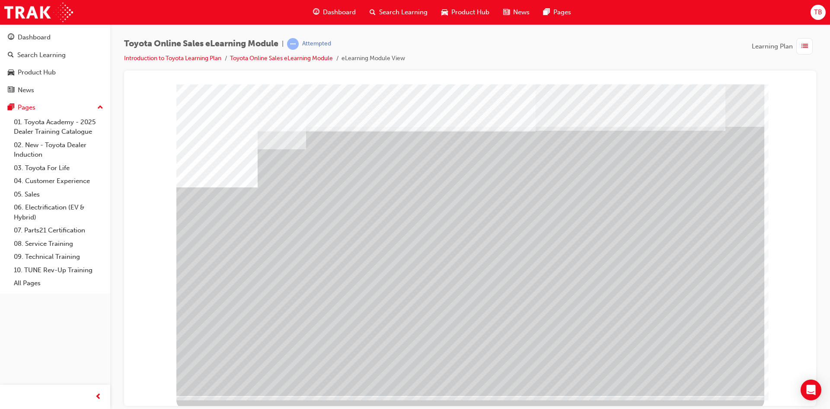
drag, startPoint x: 428, startPoint y: 301, endPoint x: 461, endPoint y: 307, distance: 33.7
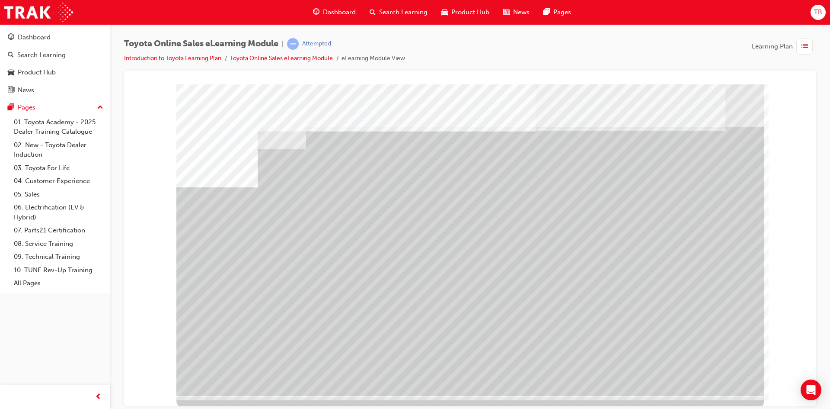
drag, startPoint x: 513, startPoint y: 307, endPoint x: 559, endPoint y: 304, distance: 45.9
drag, startPoint x: 678, startPoint y: 304, endPoint x: 686, endPoint y: 313, distance: 11.9
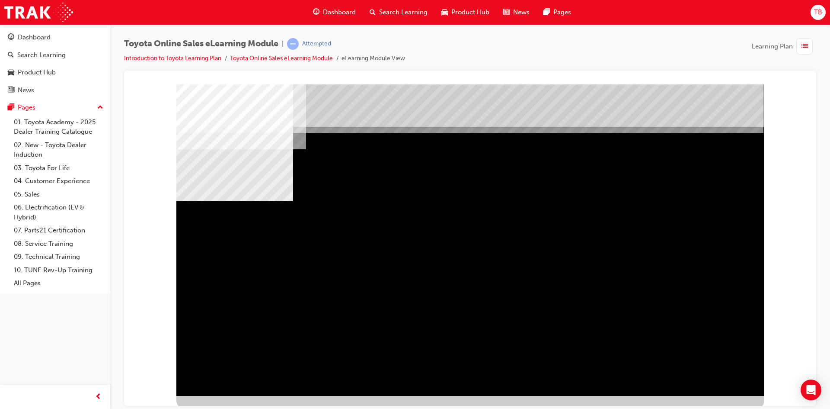
drag, startPoint x: 453, startPoint y: 258, endPoint x: 573, endPoint y: 257, distance: 119.8
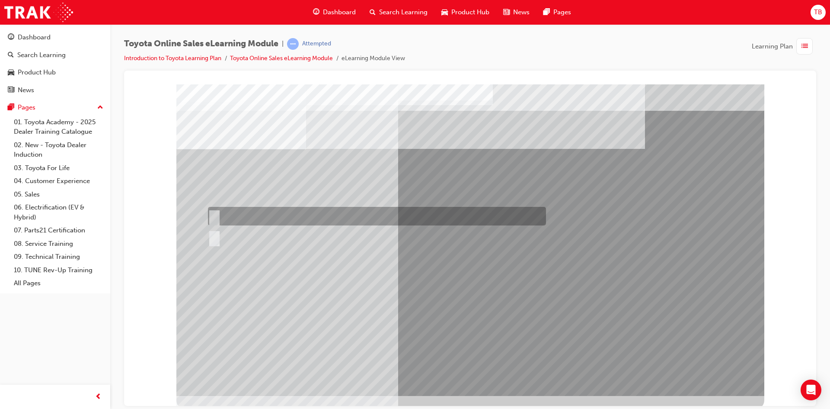
click at [275, 212] on div at bounding box center [375, 216] width 338 height 19
radio input "true"
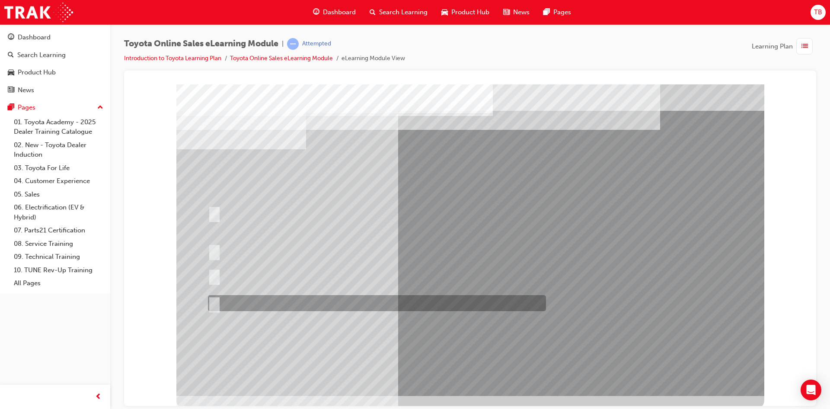
click at [275, 295] on div at bounding box center [375, 303] width 338 height 16
radio input "true"
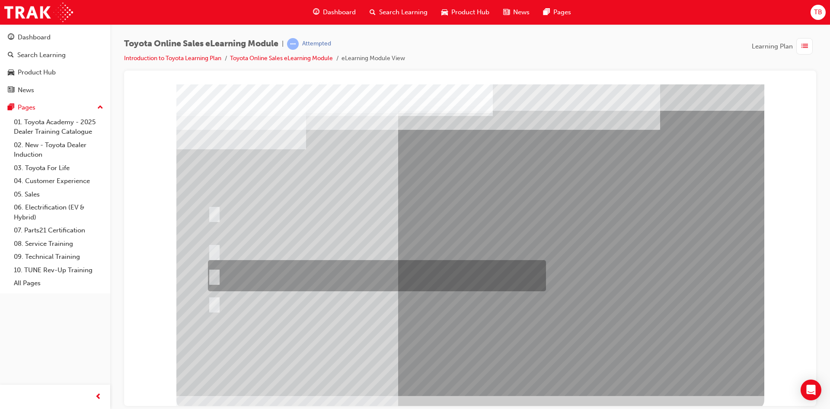
click at [421, 273] on div at bounding box center [375, 275] width 338 height 31
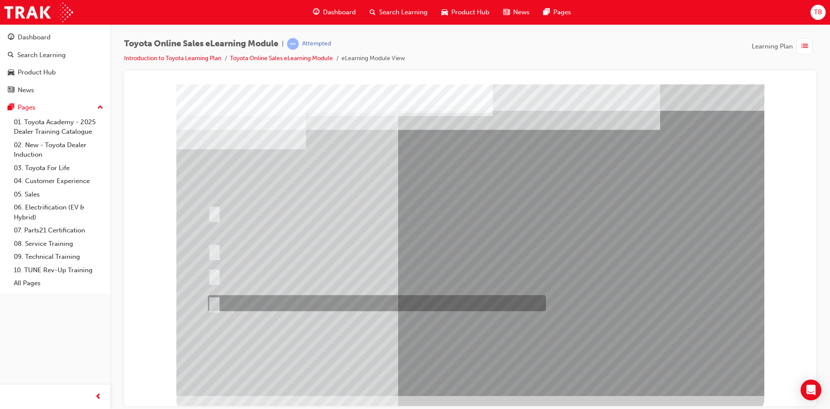
drag, startPoint x: 402, startPoint y: 297, endPoint x: 434, endPoint y: 316, distance: 36.9
click at [402, 298] on div at bounding box center [375, 303] width 338 height 16
radio input "false"
radio input "true"
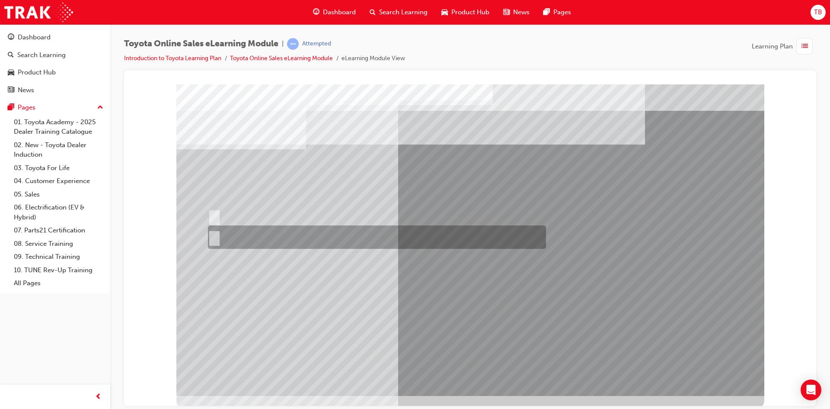
click at [401, 231] on div at bounding box center [375, 236] width 338 height 23
radio input "true"
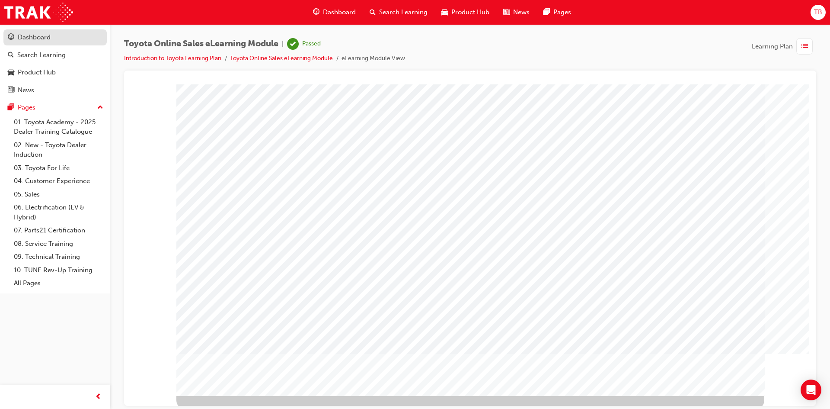
click at [50, 32] on div "Dashboard" at bounding box center [34, 37] width 33 height 10
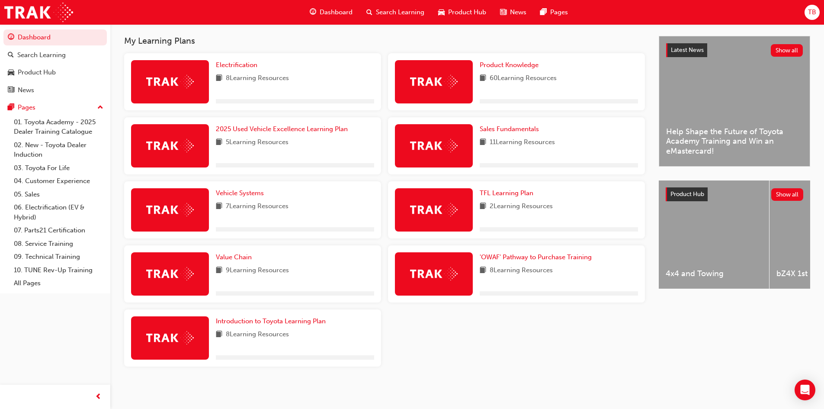
scroll to position [188, 0]
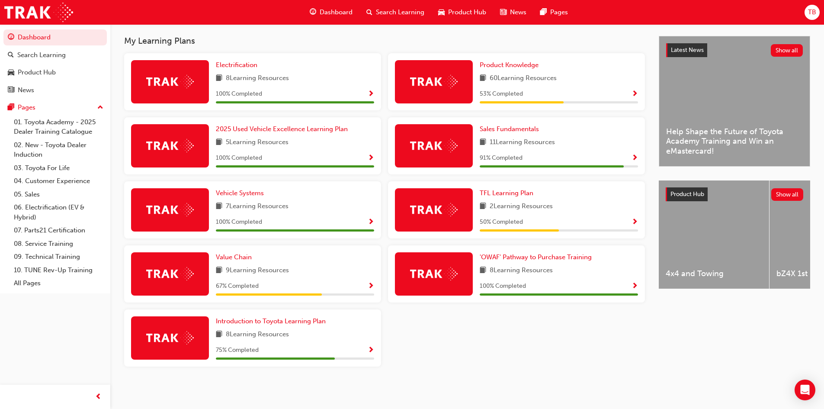
click at [368, 285] on span "Show Progress" at bounding box center [371, 286] width 6 height 8
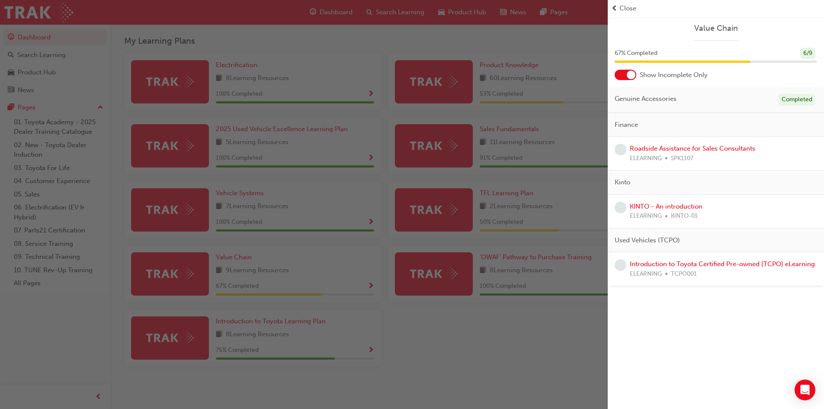
click at [399, 317] on div "button" at bounding box center [304, 204] width 608 height 409
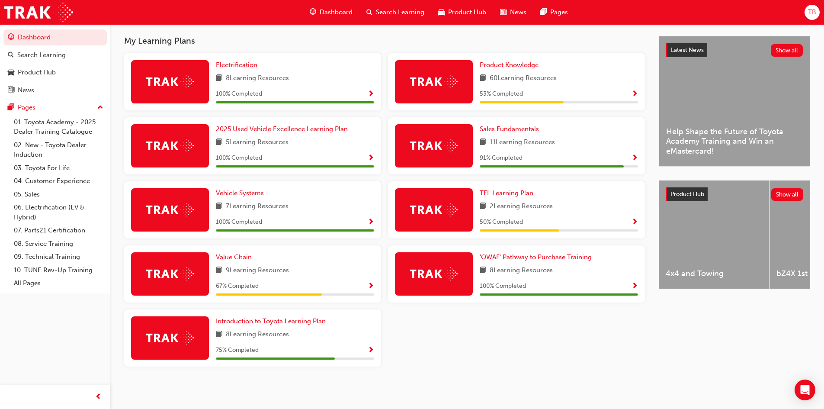
click at [373, 349] on span "Show Progress" at bounding box center [371, 350] width 6 height 8
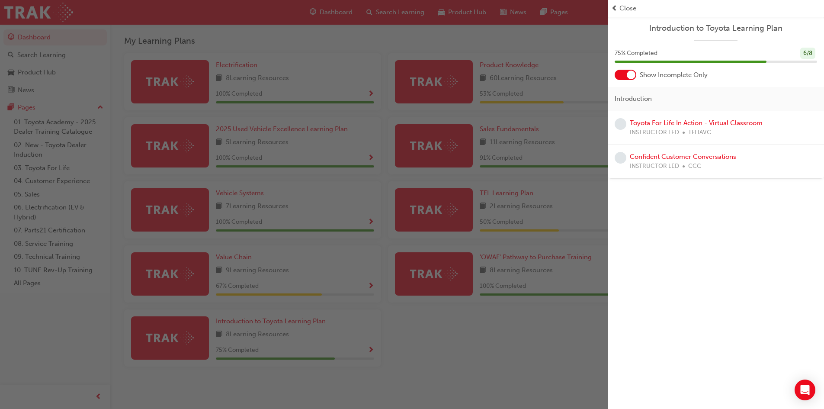
click at [411, 349] on div "button" at bounding box center [304, 204] width 608 height 409
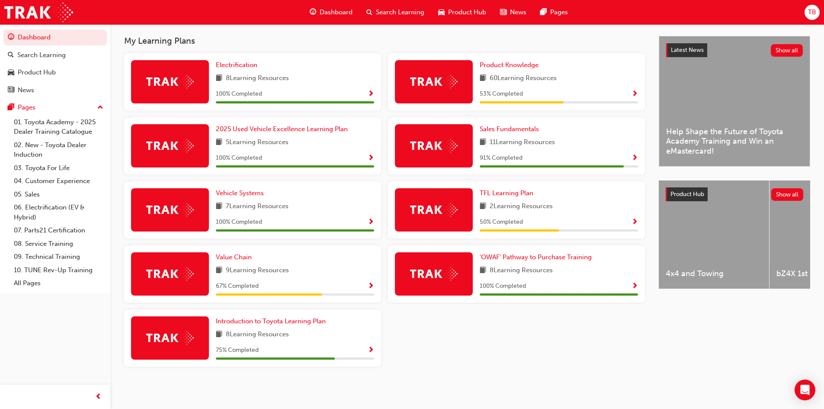
click at [636, 156] on span "Show Progress" at bounding box center [634, 158] width 6 height 8
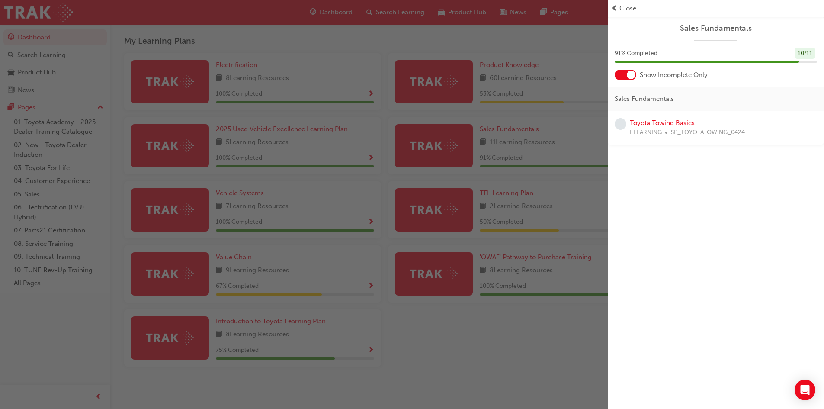
click at [658, 124] on link "Toyota Towing Basics" at bounding box center [662, 123] width 65 height 8
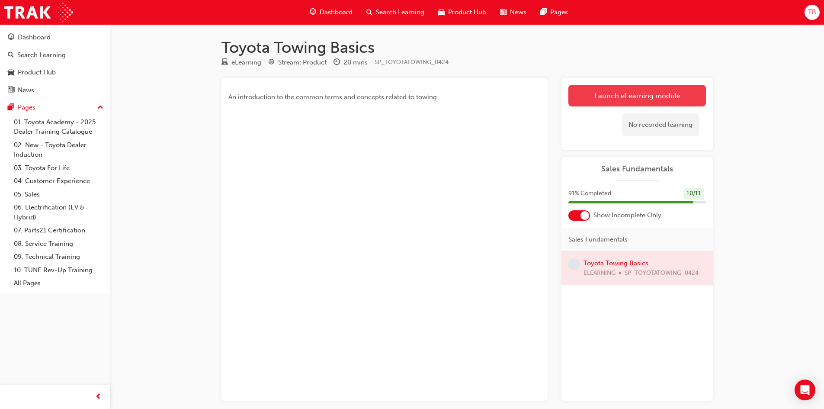
click at [672, 90] on link "Launch eLearning module" at bounding box center [637, 96] width 138 height 22
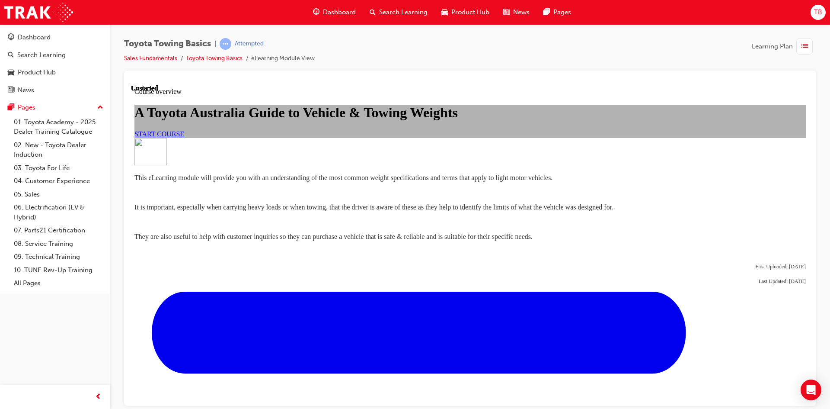
click at [184, 137] on link "START COURSE" at bounding box center [159, 133] width 50 height 7
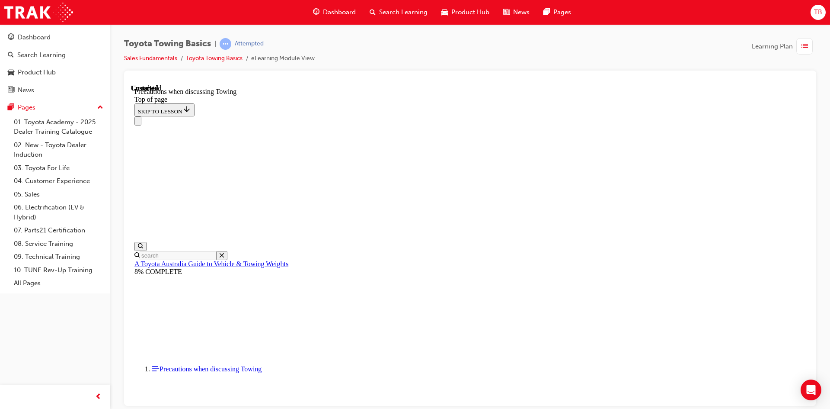
scroll to position [921, 0]
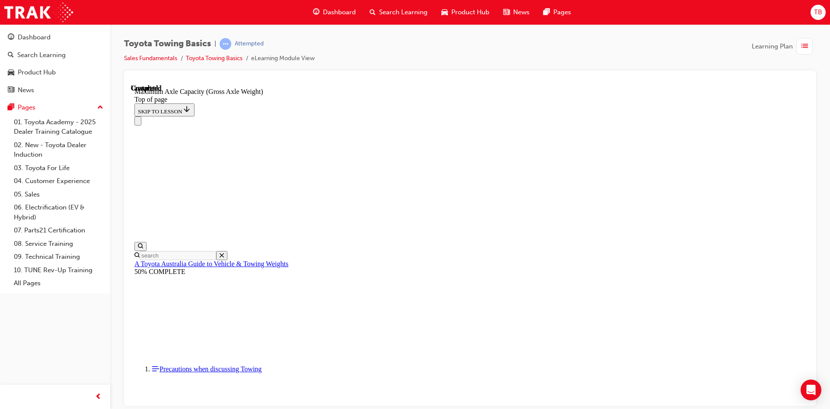
scroll to position [740, 0]
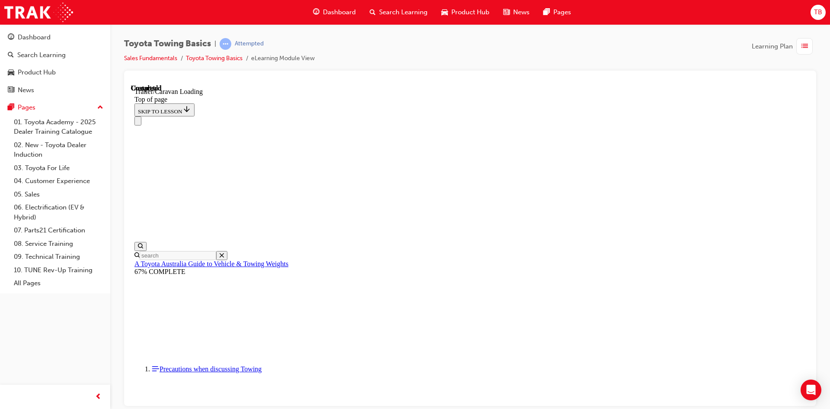
scroll to position [1226, 0]
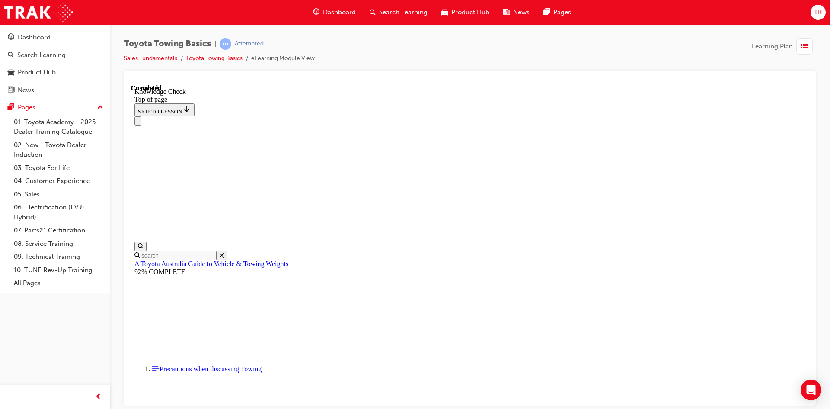
drag, startPoint x: 407, startPoint y: 9178, endPoint x: 394, endPoint y: 9232, distance: 55.5
drag, startPoint x: 425, startPoint y: 9174, endPoint x: 362, endPoint y: 9180, distance: 63.0
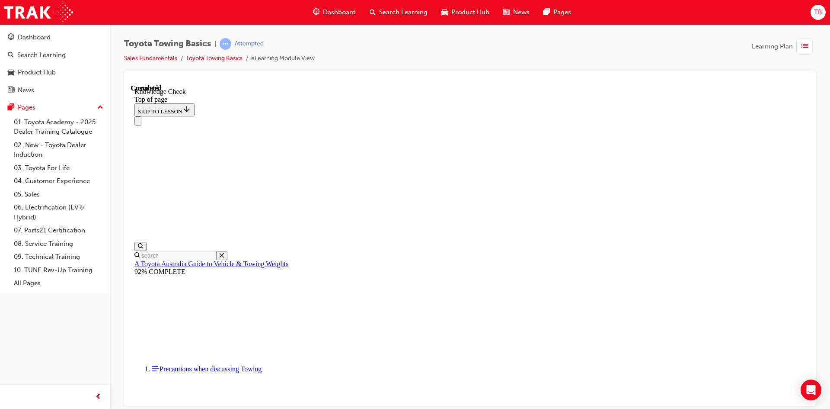
drag, startPoint x: 254, startPoint y: 9382, endPoint x: 432, endPoint y: 9171, distance: 275.6
drag, startPoint x: 255, startPoint y: 9384, endPoint x: 315, endPoint y: 9241, distance: 154.9
drag, startPoint x: 253, startPoint y: 9384, endPoint x: 532, endPoint y: 9325, distance: 285.0
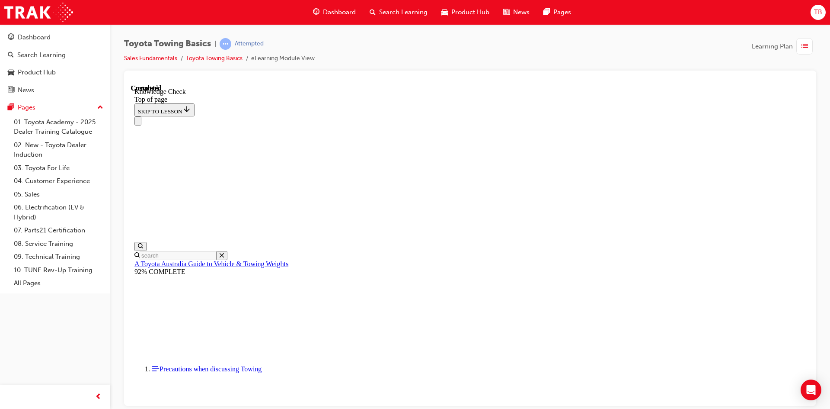
drag, startPoint x: 254, startPoint y: 9383, endPoint x: 458, endPoint y: 9340, distance: 207.9
drag, startPoint x: 252, startPoint y: 9379, endPoint x: 363, endPoint y: 9287, distance: 143.5
drag, startPoint x: 264, startPoint y: 9384, endPoint x: 248, endPoint y: 9344, distance: 43.0
drag, startPoint x: 257, startPoint y: 9383, endPoint x: 324, endPoint y: 9158, distance: 235.5
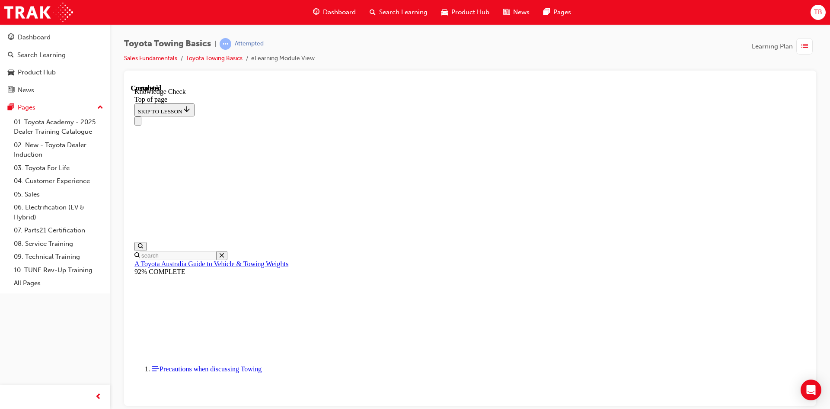
drag, startPoint x: 462, startPoint y: 9337, endPoint x: 460, endPoint y: 9343, distance: 5.6
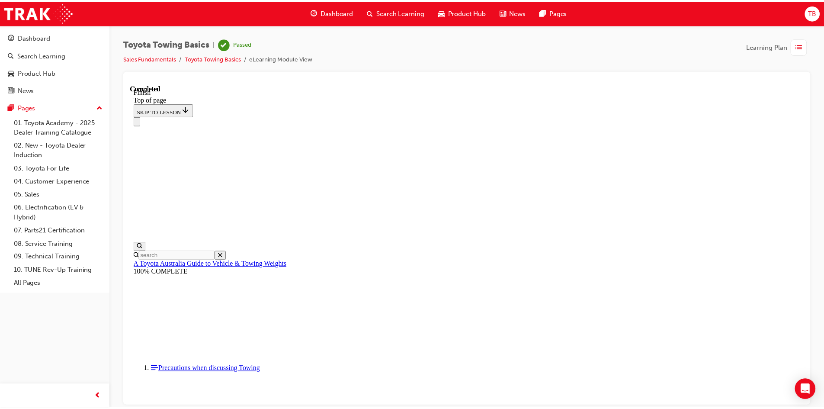
scroll to position [134, 0]
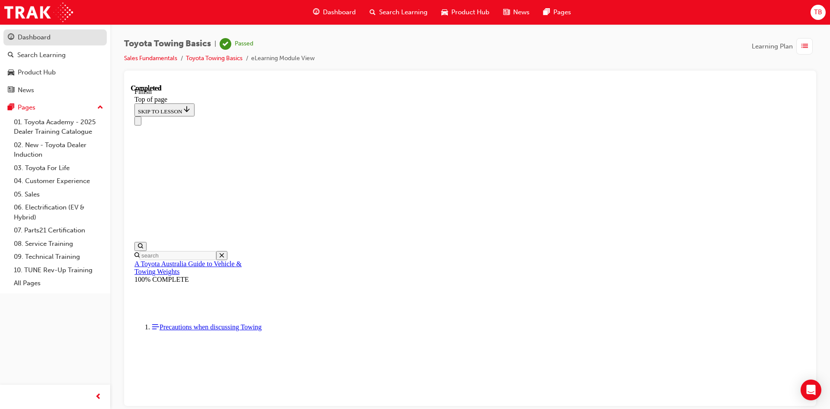
click at [60, 35] on div "Dashboard" at bounding box center [55, 37] width 95 height 11
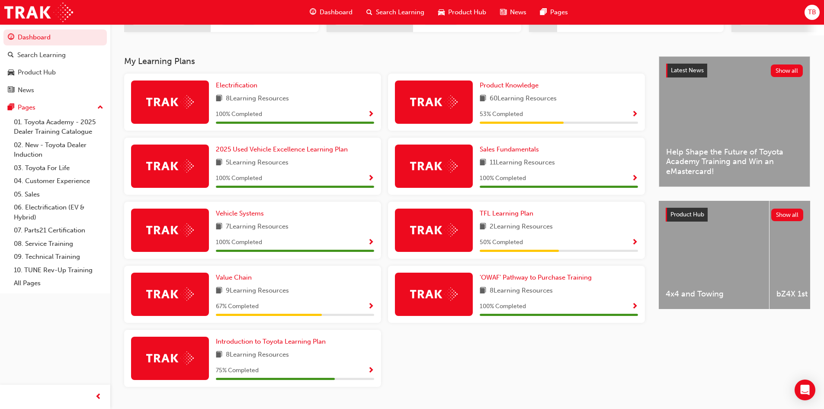
scroll to position [173, 0]
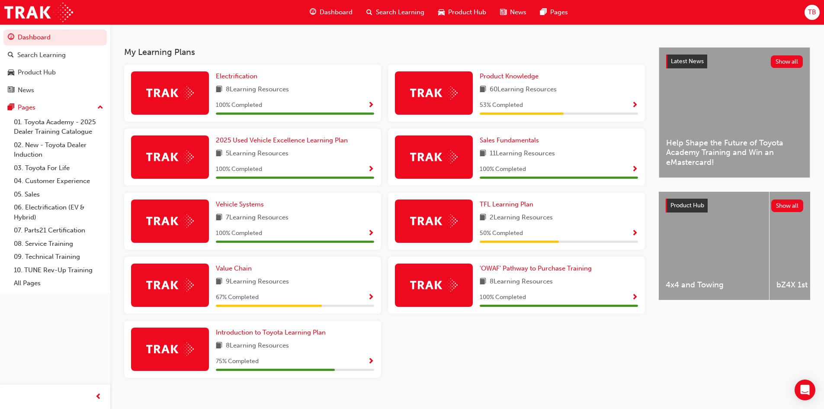
click at [635, 237] on span "Show Progress" at bounding box center [634, 234] width 6 height 8
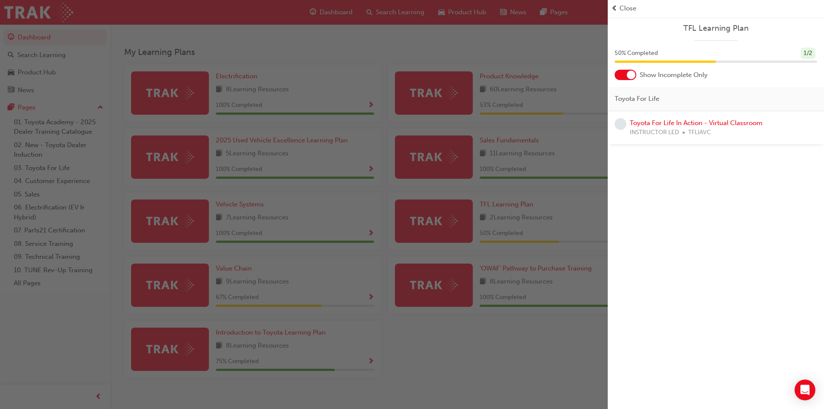
click at [553, 199] on div "button" at bounding box center [304, 204] width 608 height 409
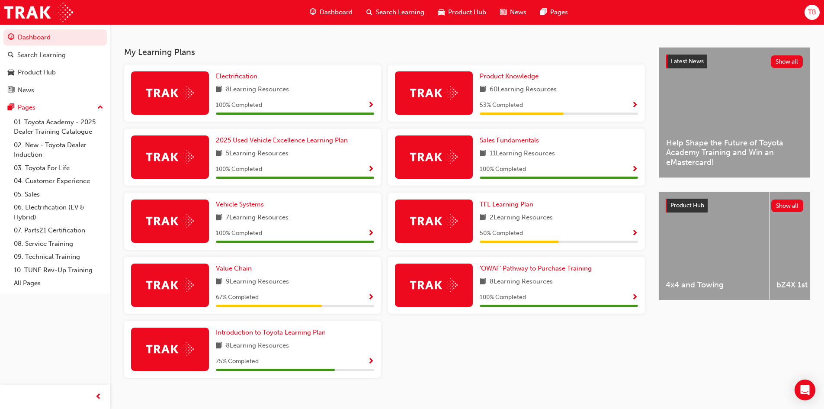
click at [371, 362] on span "Show Progress" at bounding box center [371, 362] width 6 height 8
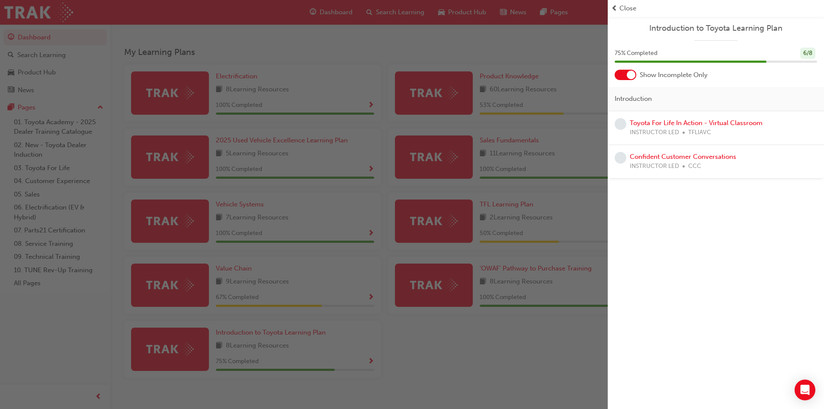
click at [428, 343] on div "button" at bounding box center [304, 204] width 608 height 409
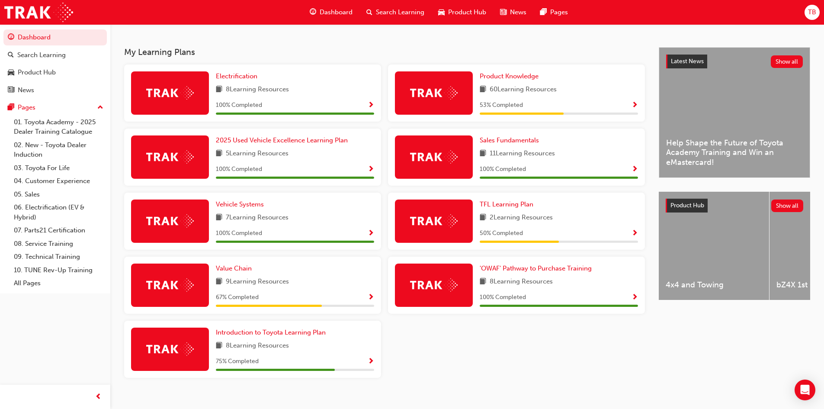
click at [369, 298] on span "Show Progress" at bounding box center [371, 298] width 6 height 8
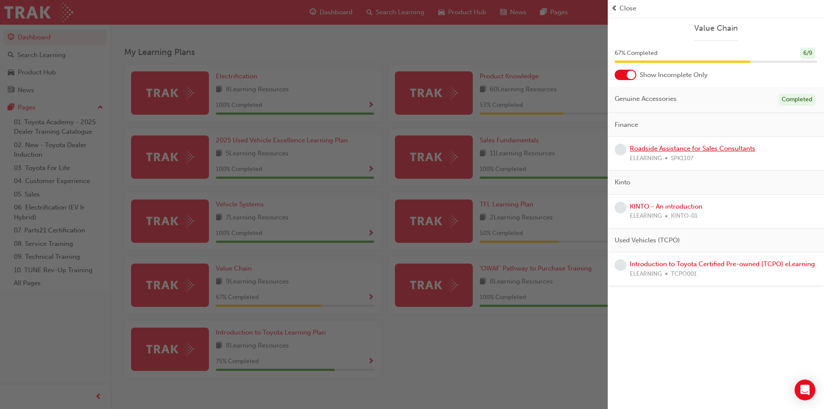
click at [665, 148] on link "Roadside Assistance for Sales Consultants" at bounding box center [692, 148] width 125 height 8
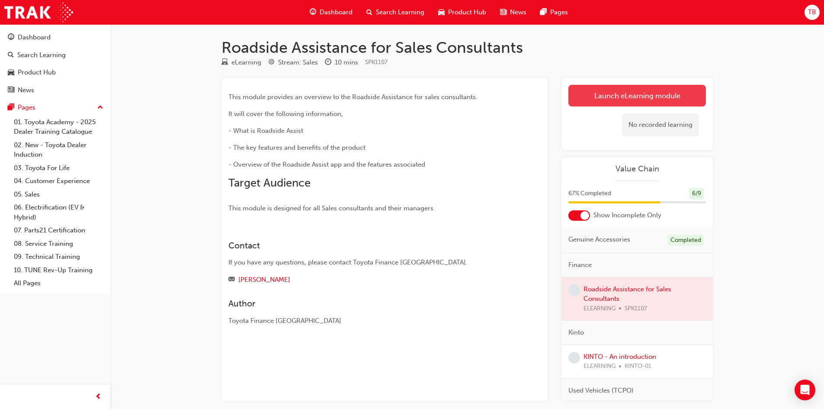
click at [607, 87] on link "Launch eLearning module" at bounding box center [637, 96] width 138 height 22
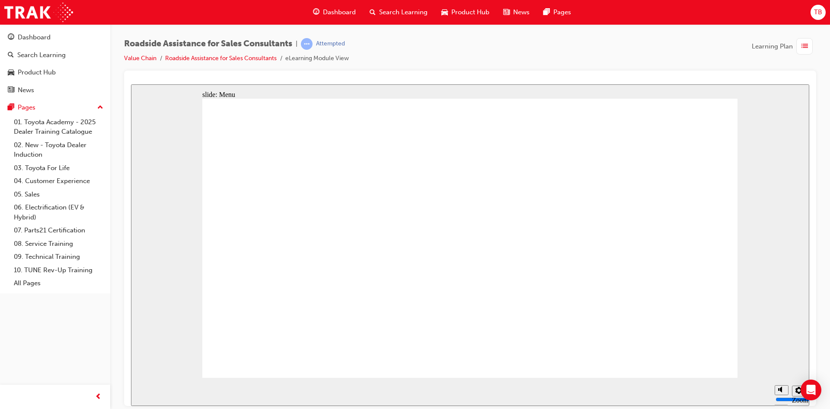
click at [739, 391] on div "playback controls" at bounding box center [452, 391] width 635 height 28
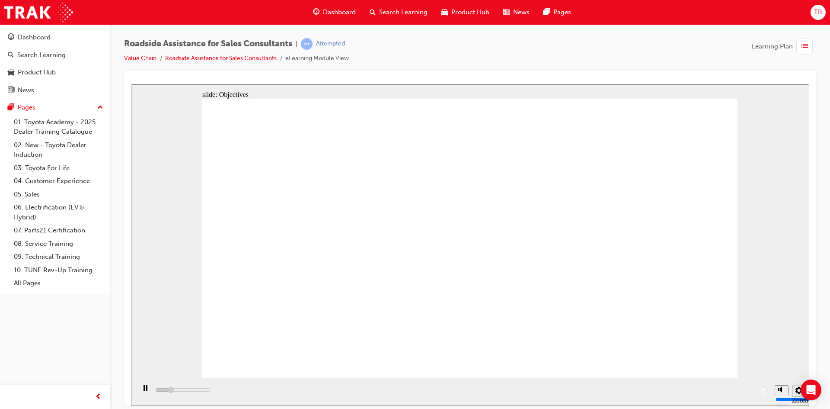
click at [733, 390] on div "playback controls" at bounding box center [452, 391] width 635 height 28
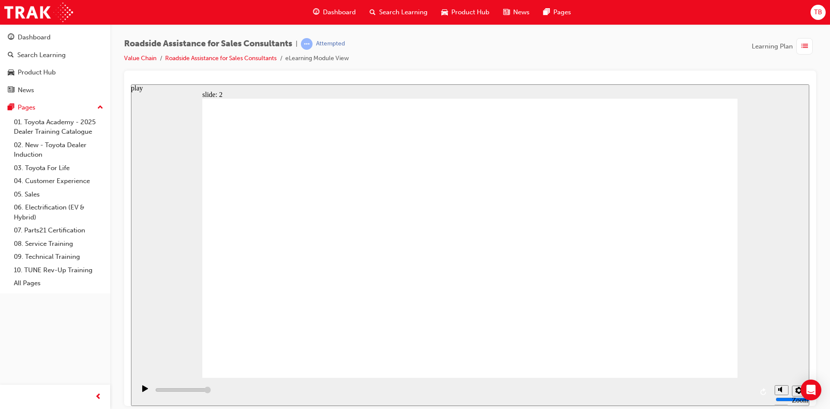
click at [144, 391] on icon "play" at bounding box center [145, 387] width 6 height 6
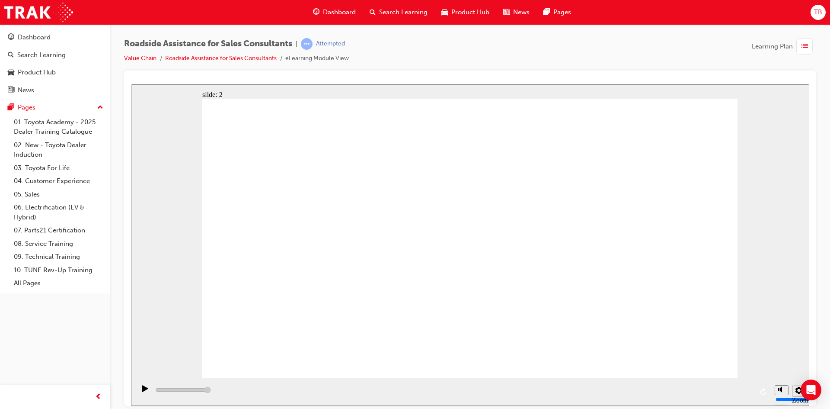
click at [644, 390] on div "playback controls" at bounding box center [452, 391] width 635 height 28
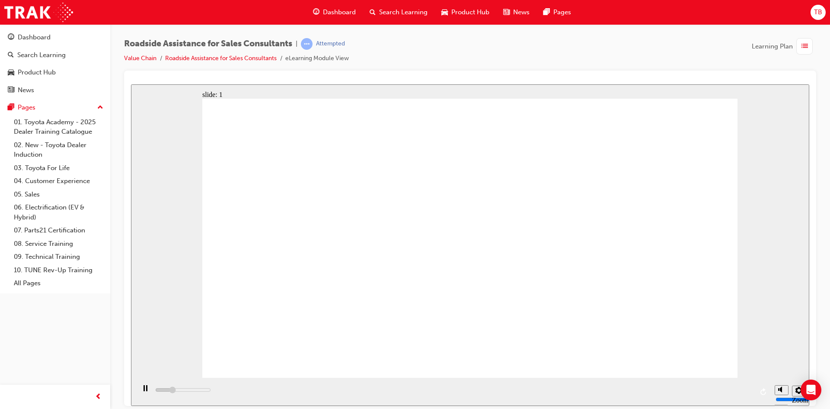
click at [644, 391] on div "playback controls" at bounding box center [452, 391] width 635 height 28
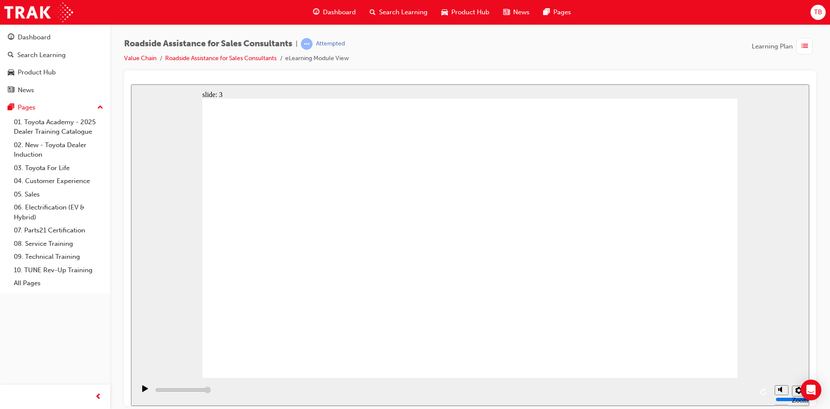
type input "7900"
